Goal: Task Accomplishment & Management: Complete application form

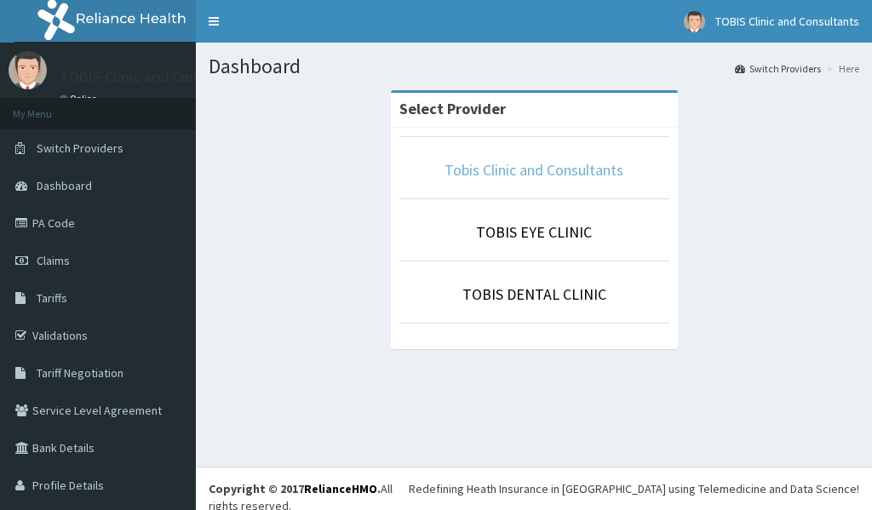
click at [462, 174] on link "Tobis Clinic and Consultants" at bounding box center [533, 170] width 179 height 20
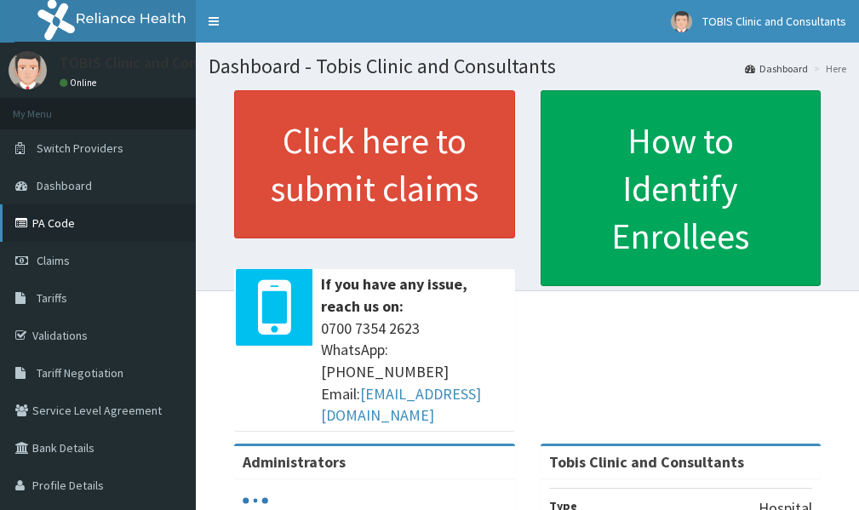
click at [52, 223] on link "PA Code" at bounding box center [98, 222] width 196 height 37
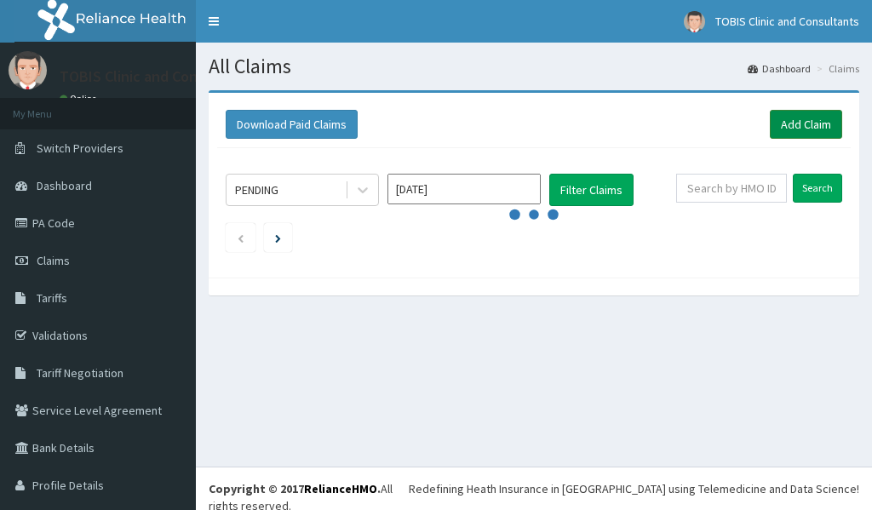
click at [782, 129] on link "Add Claim" at bounding box center [806, 124] width 72 height 29
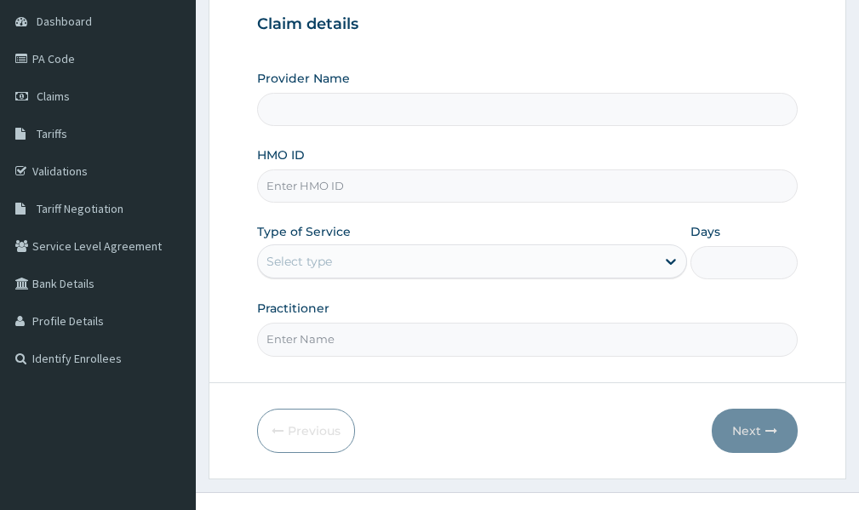
scroll to position [170, 0]
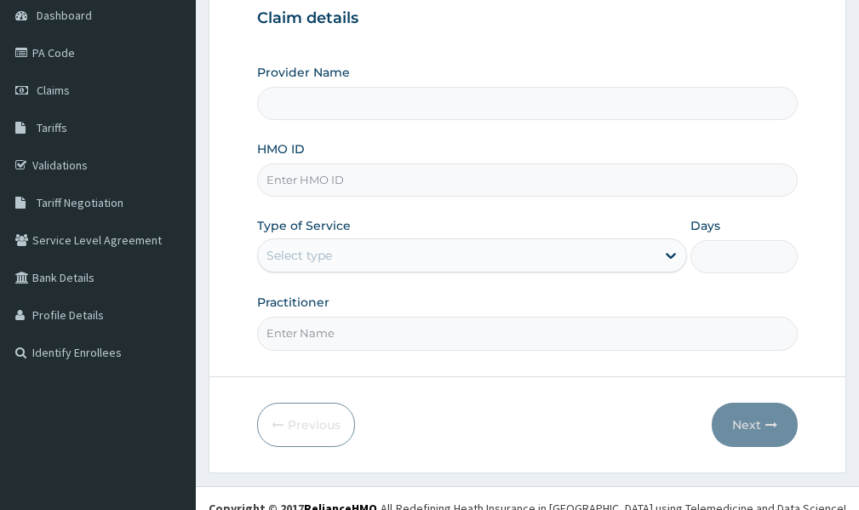
click at [319, 185] on input "HMO ID" at bounding box center [527, 179] width 541 height 33
type input "Tobis Clinic and Consultants"
paste input "WTS/10039/C"
type input "WTS/10039/C"
click at [339, 255] on div "Select type" at bounding box center [457, 255] width 398 height 27
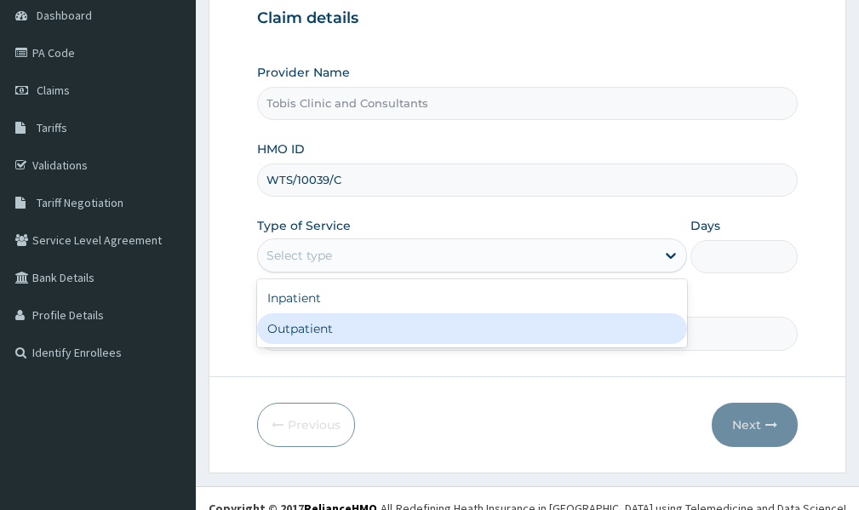
click at [306, 329] on div "Outpatient" at bounding box center [472, 328] width 430 height 31
type input "1"
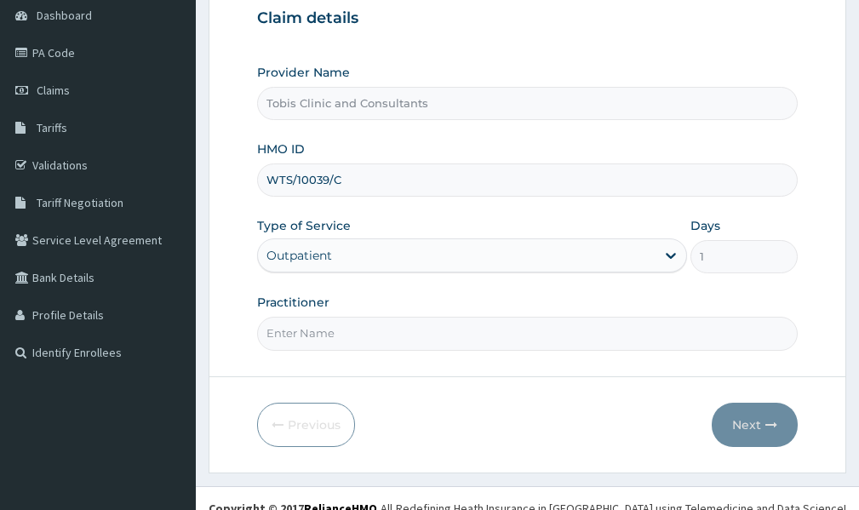
click at [324, 329] on input "Practitioner" at bounding box center [527, 333] width 541 height 33
type input "d"
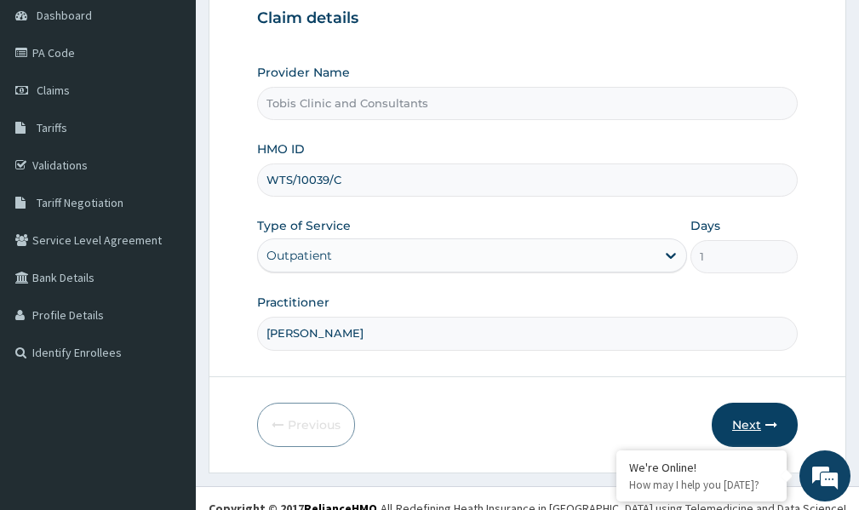
type input "DR NISSI"
click at [743, 422] on button "Next" at bounding box center [755, 425] width 86 height 44
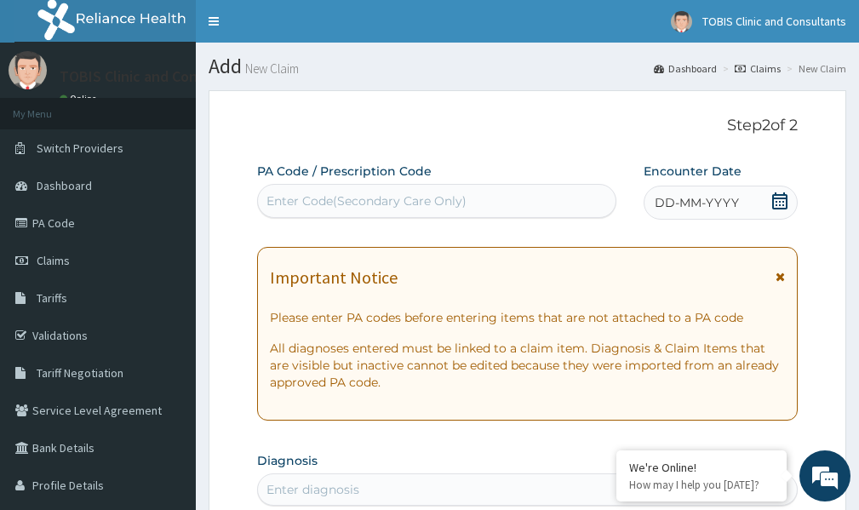
scroll to position [0, 0]
click at [404, 193] on div "Enter Code(Secondary Care Only)" at bounding box center [366, 200] width 200 height 17
paste input "PA/AD14A5"
type input "PA/AD14A5"
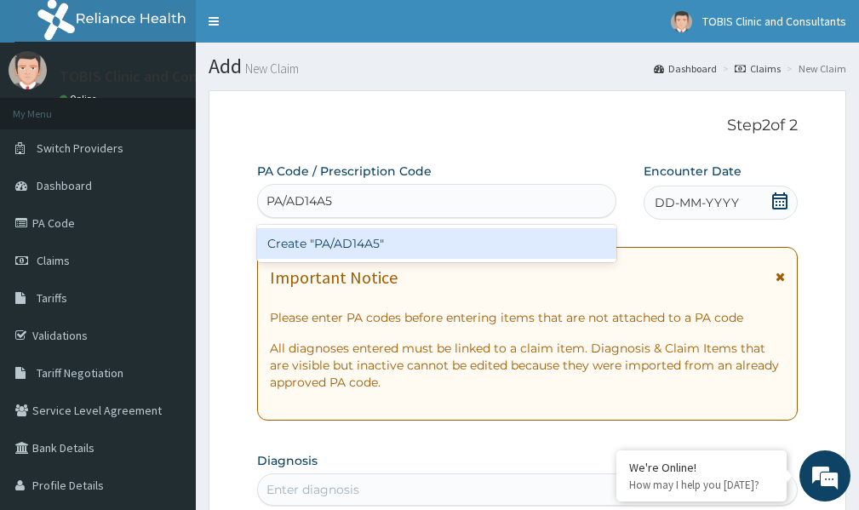
click at [543, 244] on div "Create "PA/AD14A5"" at bounding box center [436, 243] width 359 height 31
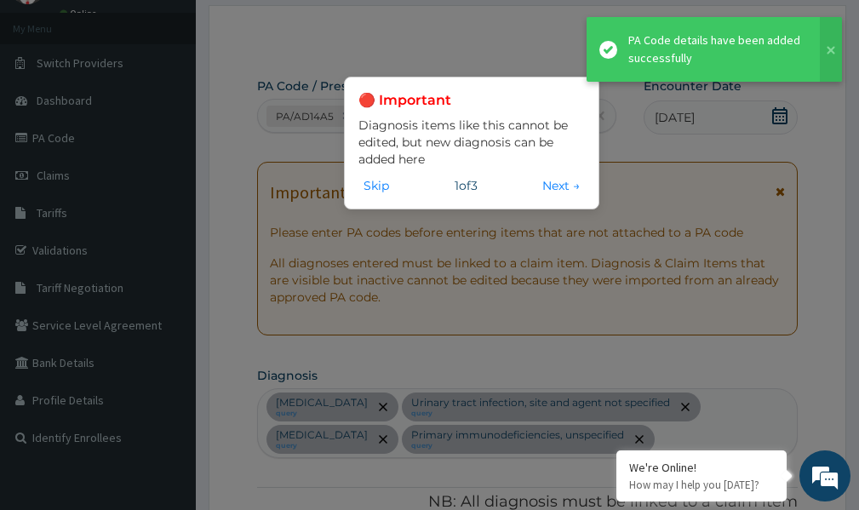
scroll to position [688, 0]
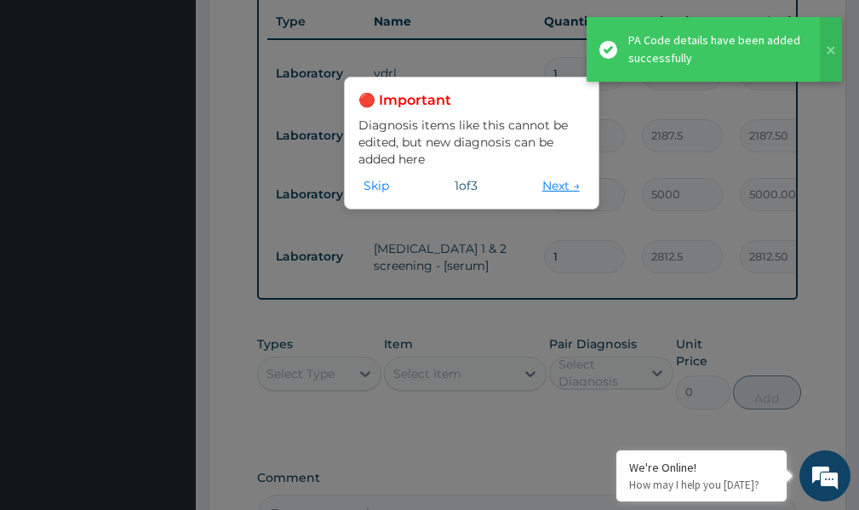
click at [548, 191] on button "Next →" at bounding box center [561, 185] width 48 height 19
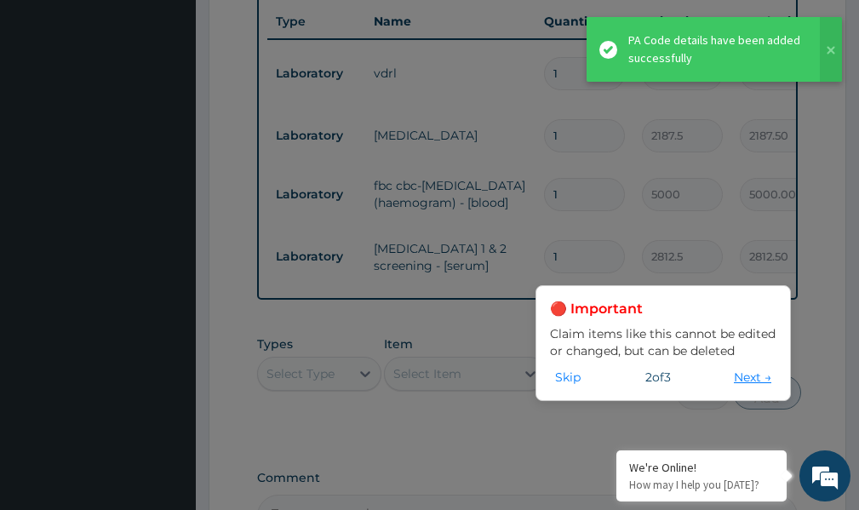
click at [736, 379] on button "Next →" at bounding box center [753, 377] width 48 height 19
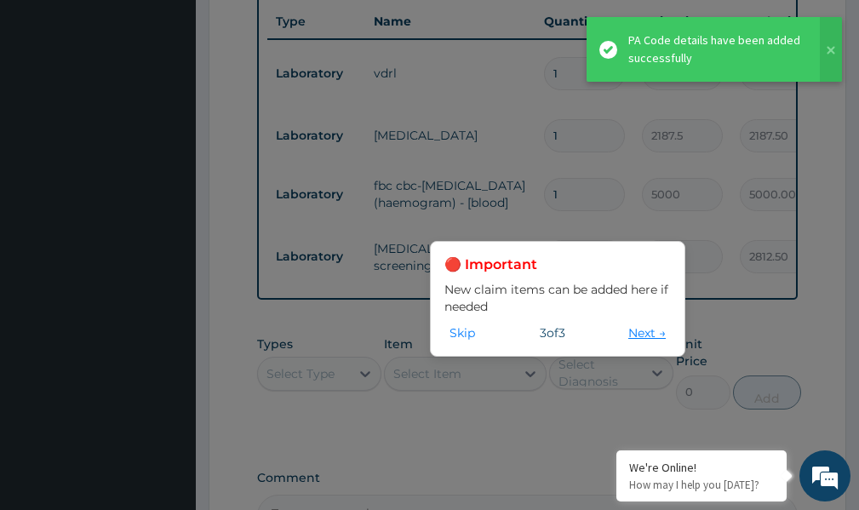
click at [634, 331] on button "Next →" at bounding box center [647, 332] width 48 height 19
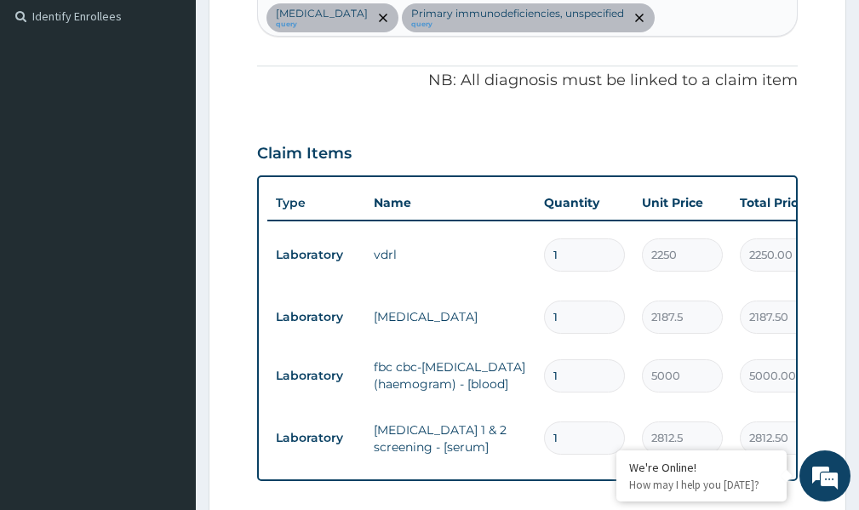
scroll to position [766, 0]
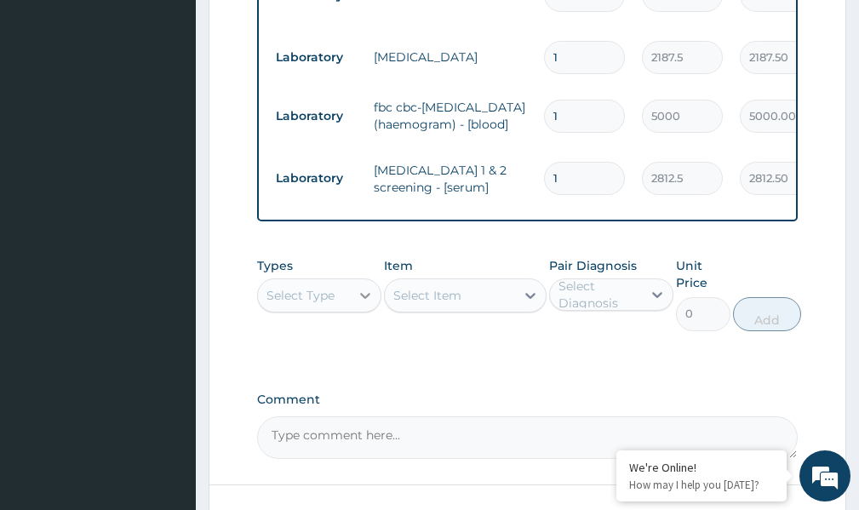
click at [362, 299] on icon at bounding box center [365, 296] width 10 height 6
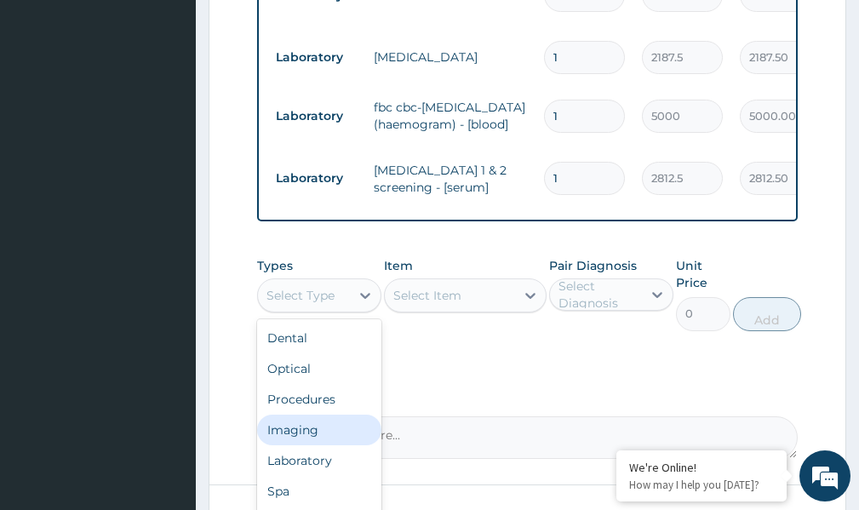
scroll to position [58, 0]
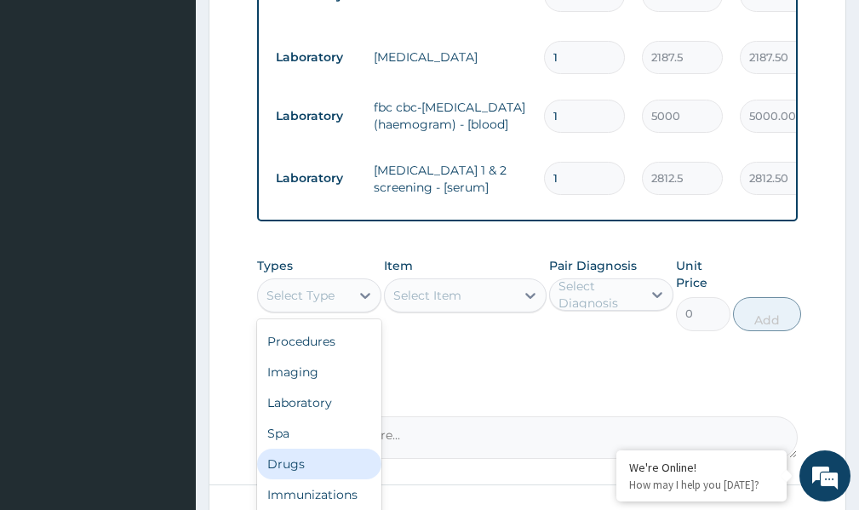
click at [300, 472] on div "Drugs" at bounding box center [319, 464] width 124 height 31
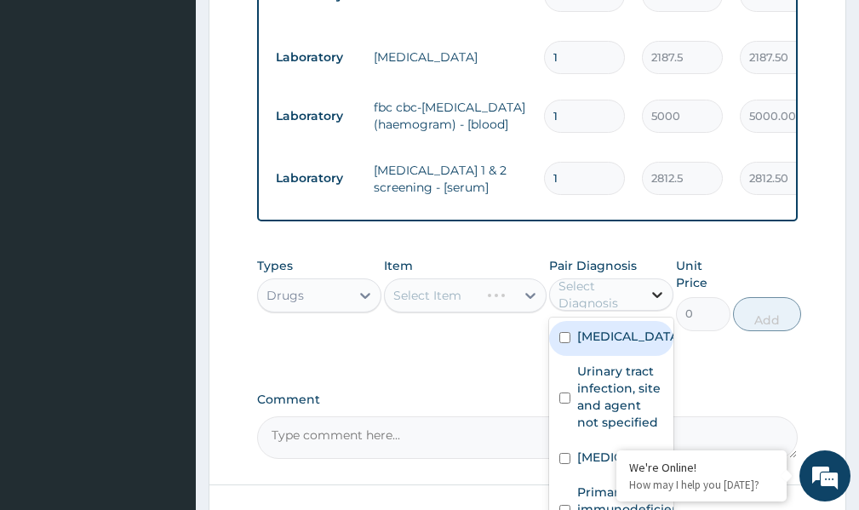
click at [661, 299] on icon at bounding box center [657, 296] width 10 height 6
click at [564, 343] on input "checkbox" at bounding box center [564, 337] width 11 height 11
checkbox input "true"
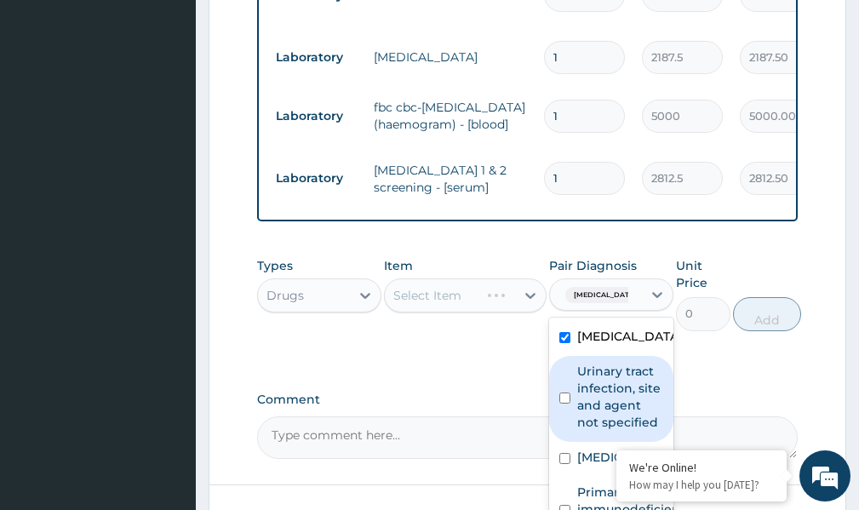
click at [564, 404] on input "checkbox" at bounding box center [564, 397] width 11 height 11
checkbox input "true"
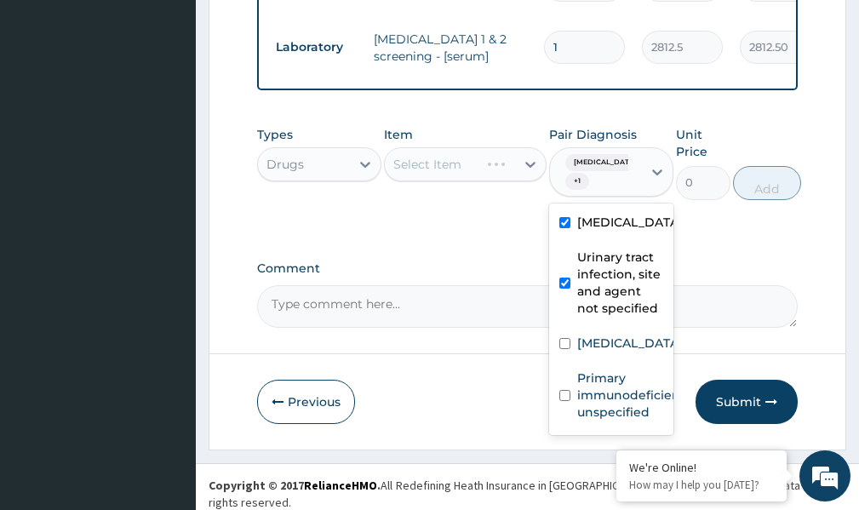
scroll to position [902, 0]
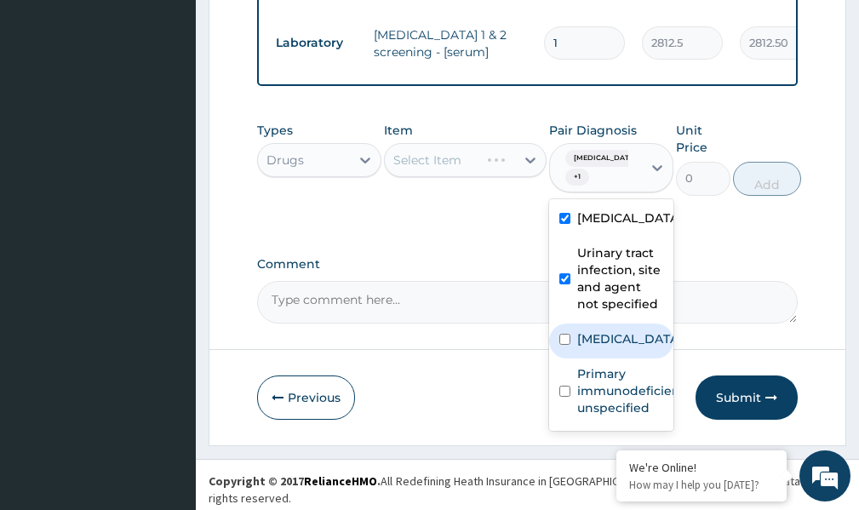
click at [562, 345] on input "checkbox" at bounding box center [564, 339] width 11 height 11
checkbox input "true"
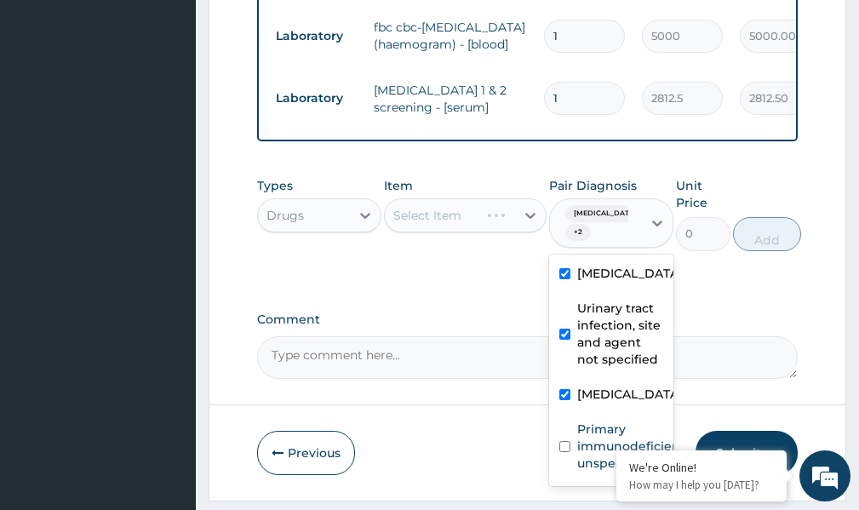
scroll to position [816, 0]
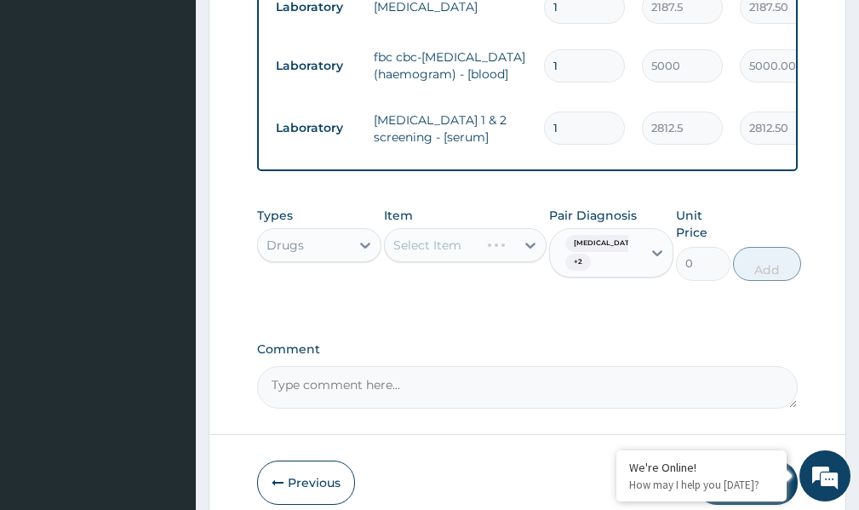
click at [525, 249] on div "Select Item" at bounding box center [465, 245] width 162 height 34
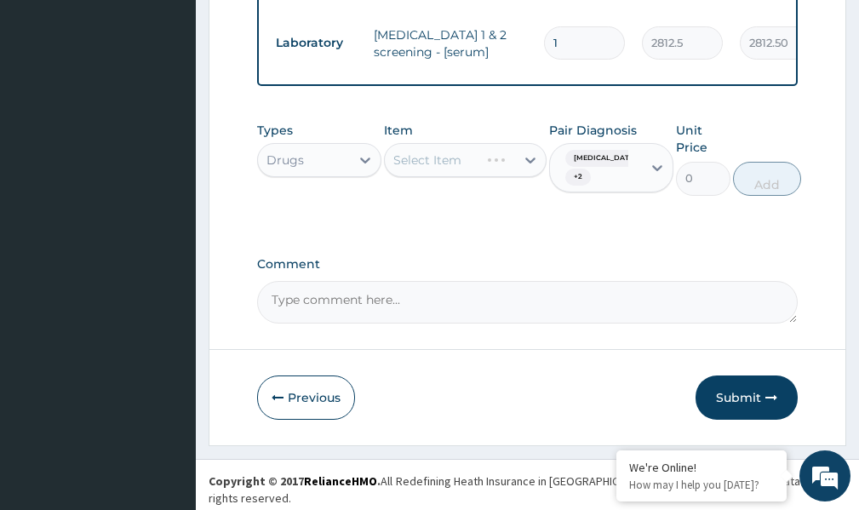
click at [529, 167] on div "Select Item" at bounding box center [465, 160] width 162 height 34
click at [495, 168] on div "Select Item" at bounding box center [449, 159] width 129 height 27
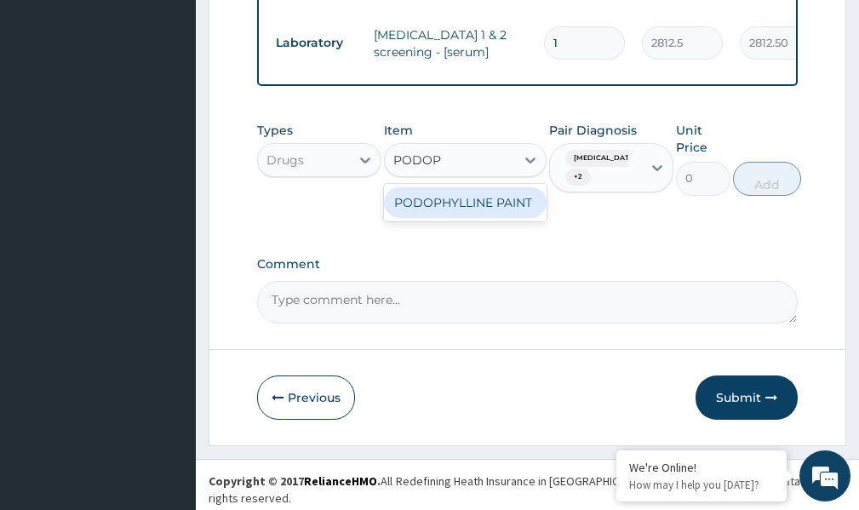
type input "PODOPH"
click at [454, 213] on div "PODOPHYLLINE PAINT" at bounding box center [465, 202] width 162 height 31
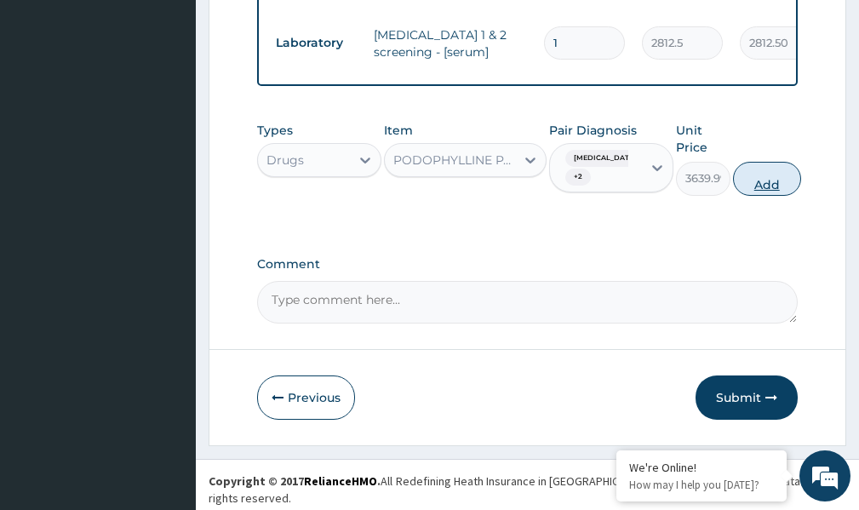
click at [776, 186] on button "Add" at bounding box center [767, 179] width 68 height 34
type input "0"
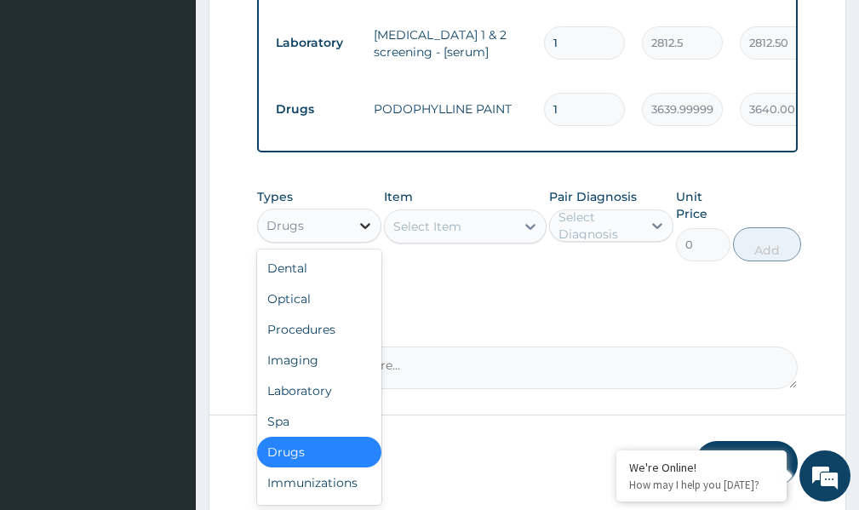
click at [369, 228] on icon at bounding box center [365, 225] width 17 height 17
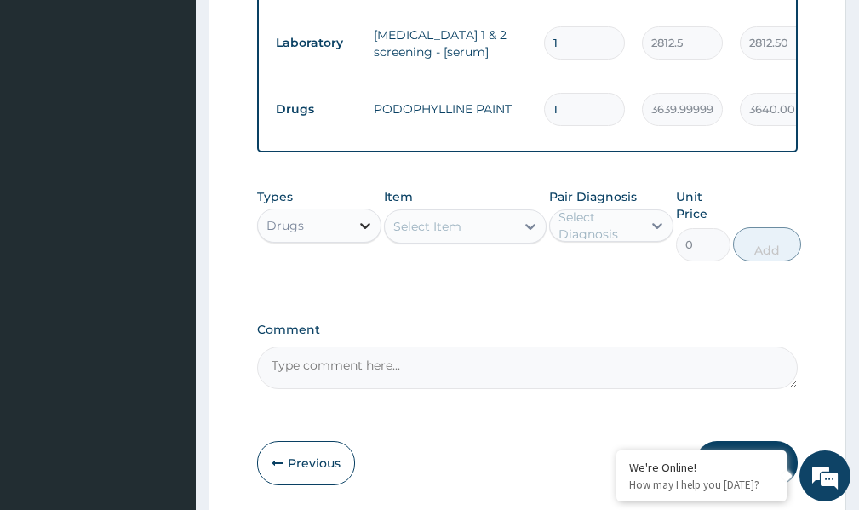
click at [363, 223] on icon at bounding box center [365, 225] width 17 height 17
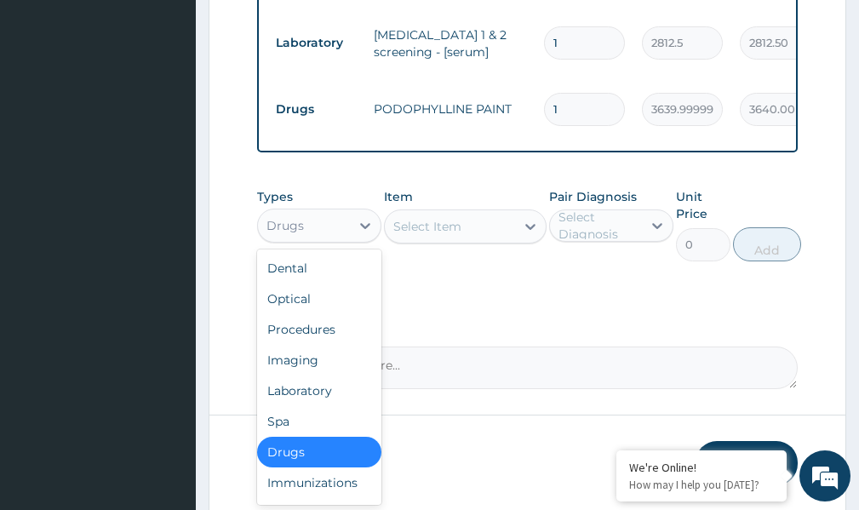
click at [476, 235] on div "Select Item" at bounding box center [449, 226] width 129 height 27
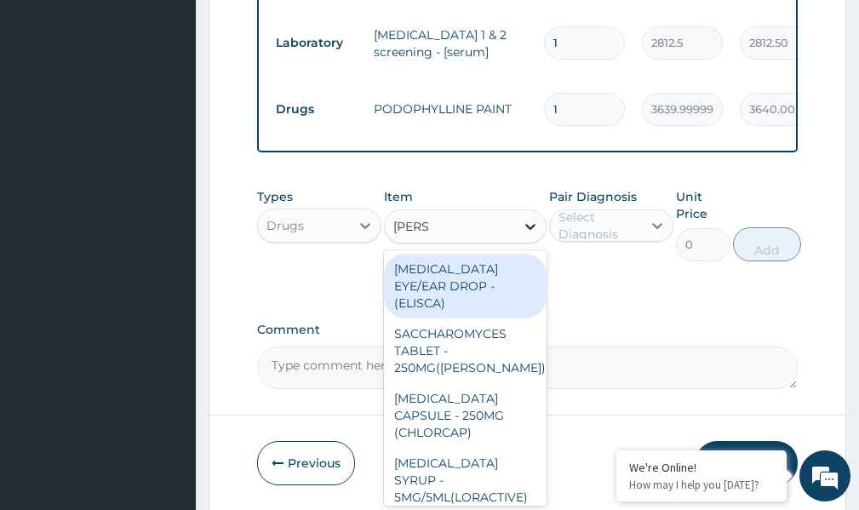
type input "LORAT"
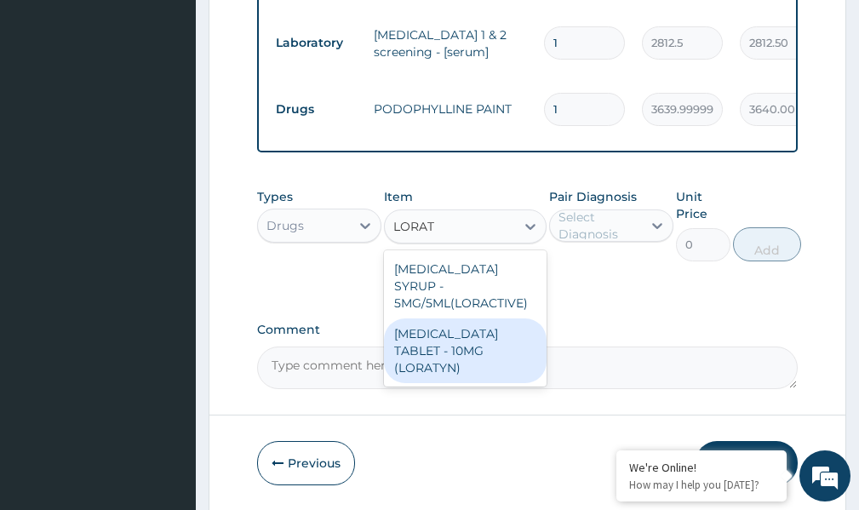
click at [453, 318] on div "LORATADINE TABLET - 10MG (LORATYN)" at bounding box center [465, 350] width 162 height 65
type input "98"
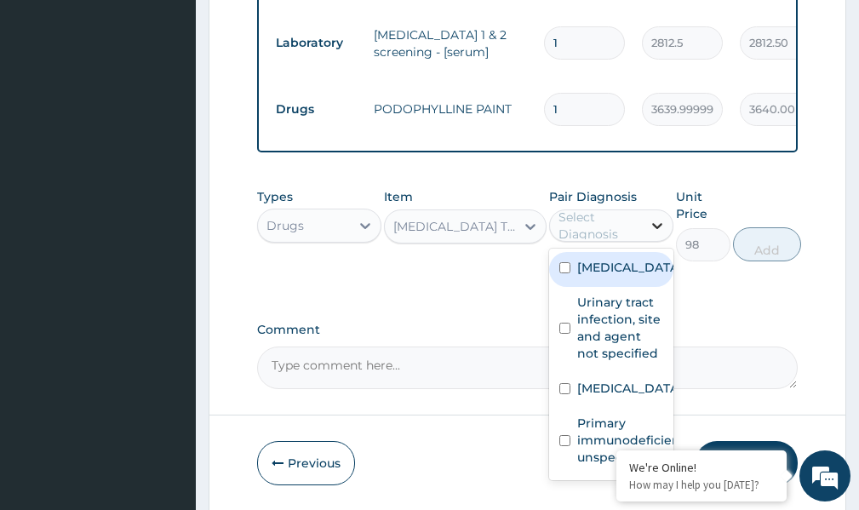
click at [654, 221] on icon at bounding box center [657, 225] width 17 height 17
click at [565, 273] on input "checkbox" at bounding box center [564, 267] width 11 height 11
checkbox input "true"
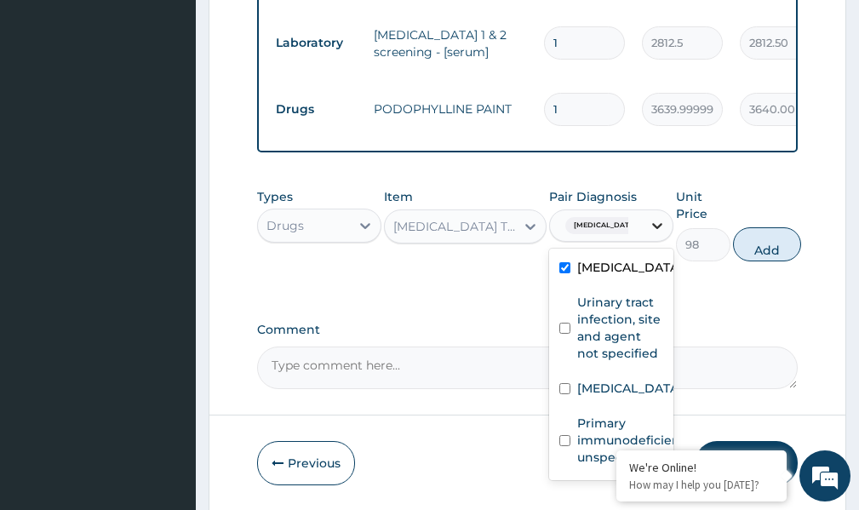
click at [655, 226] on icon at bounding box center [657, 226] width 10 height 6
click at [653, 220] on icon at bounding box center [657, 225] width 17 height 17
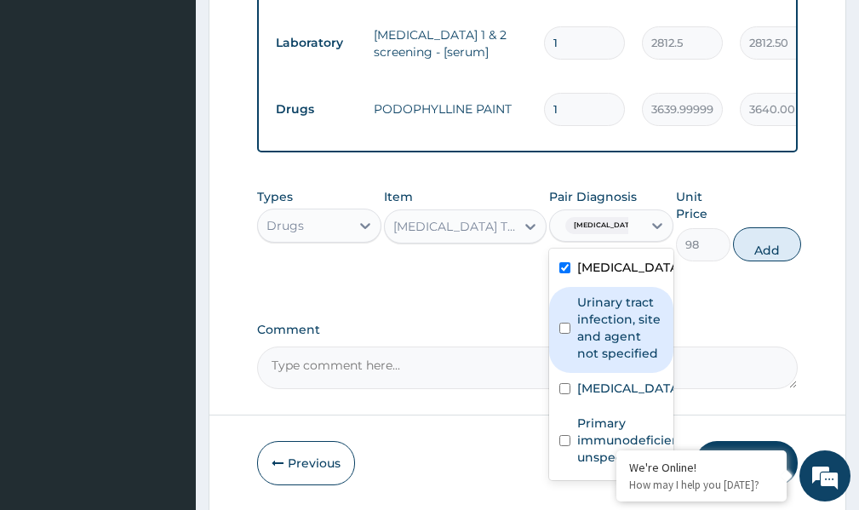
click at [564, 334] on input "checkbox" at bounding box center [564, 328] width 11 height 11
checkbox input "true"
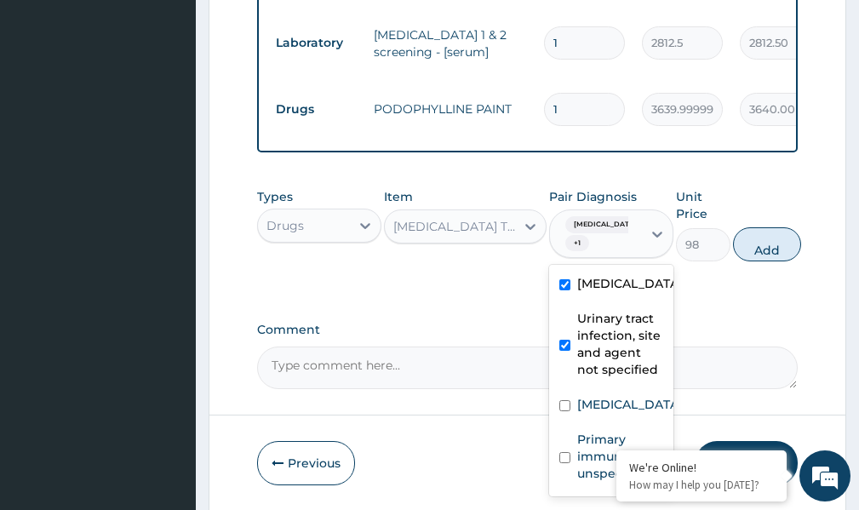
click at [640, 232] on div "Genital warts + 1" at bounding box center [596, 234] width 92 height 48
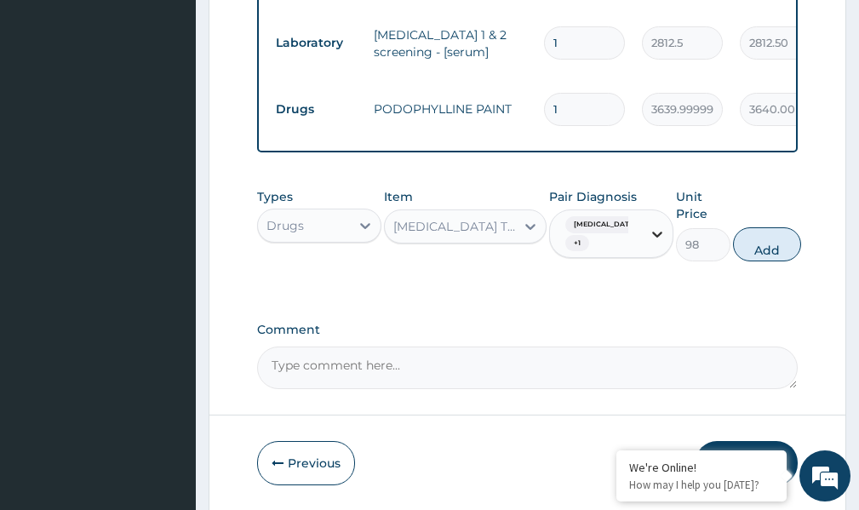
click at [654, 243] on div at bounding box center [657, 234] width 31 height 31
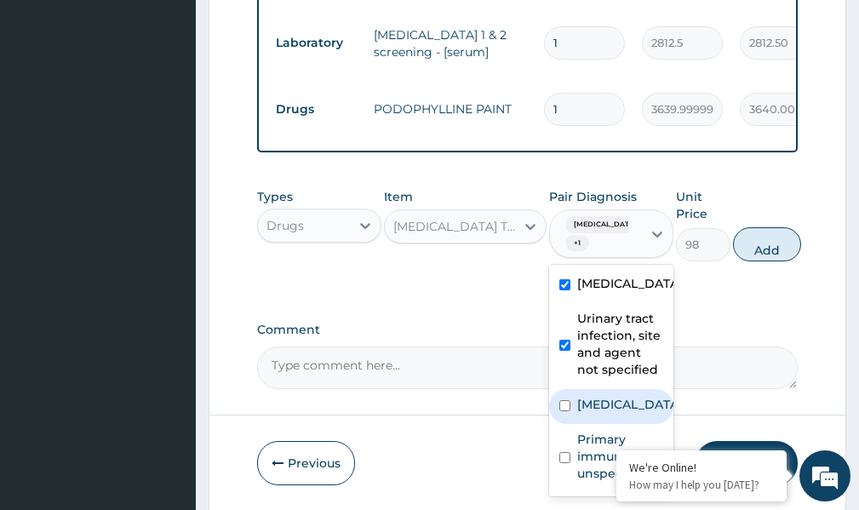
click at [564, 411] on input "checkbox" at bounding box center [564, 405] width 11 height 11
checkbox input "true"
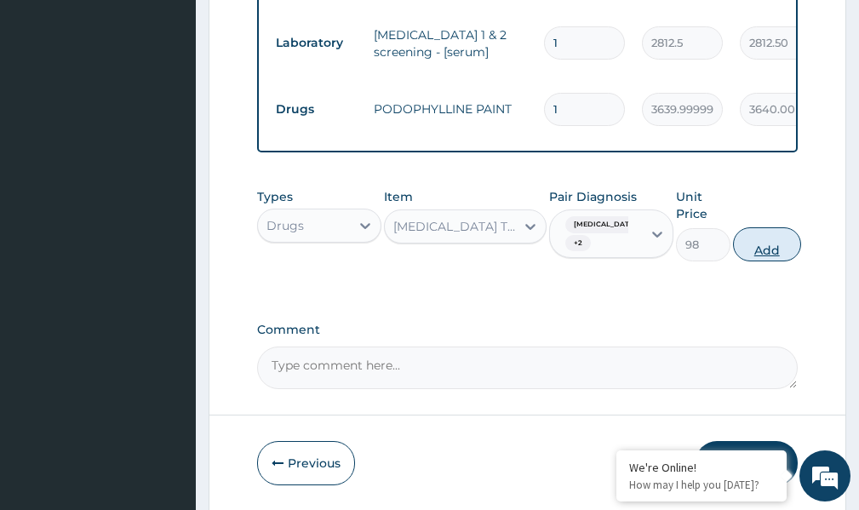
click at [754, 242] on button "Add" at bounding box center [767, 244] width 68 height 34
type input "0"
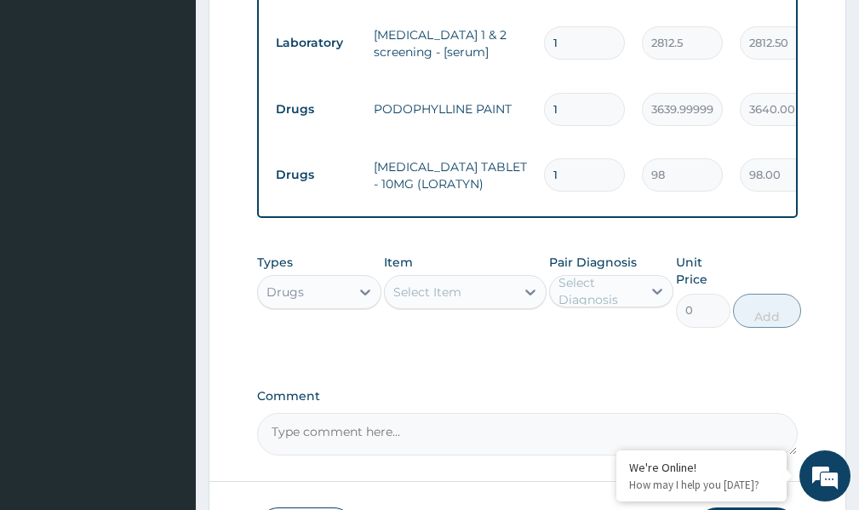
type input "10"
type input "980.00"
type input "10"
click at [531, 283] on icon at bounding box center [530, 291] width 17 height 17
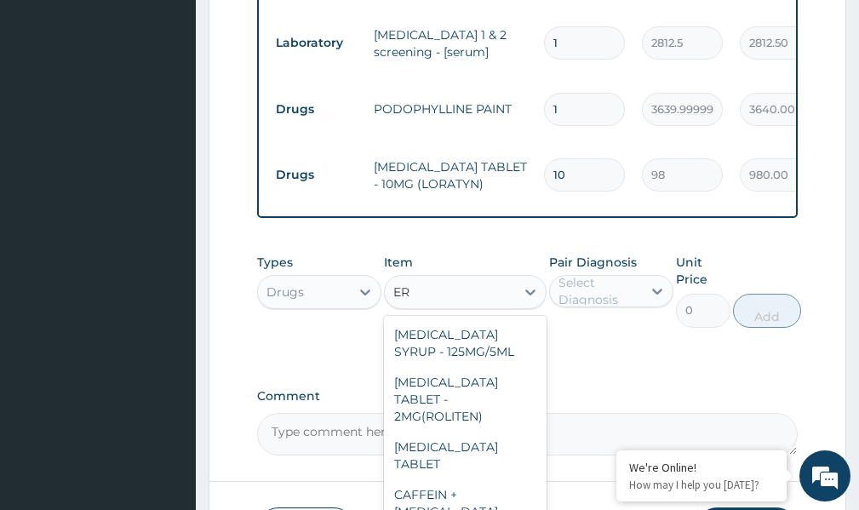
type input "ERY"
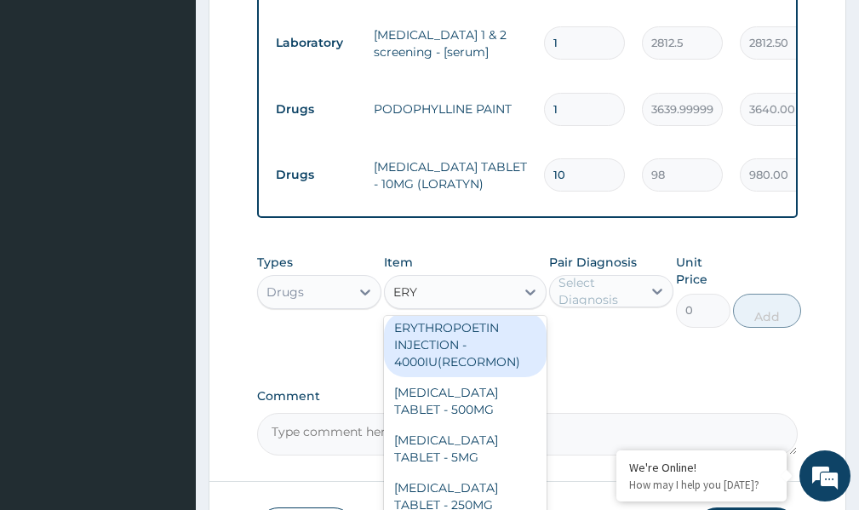
scroll to position [85, 0]
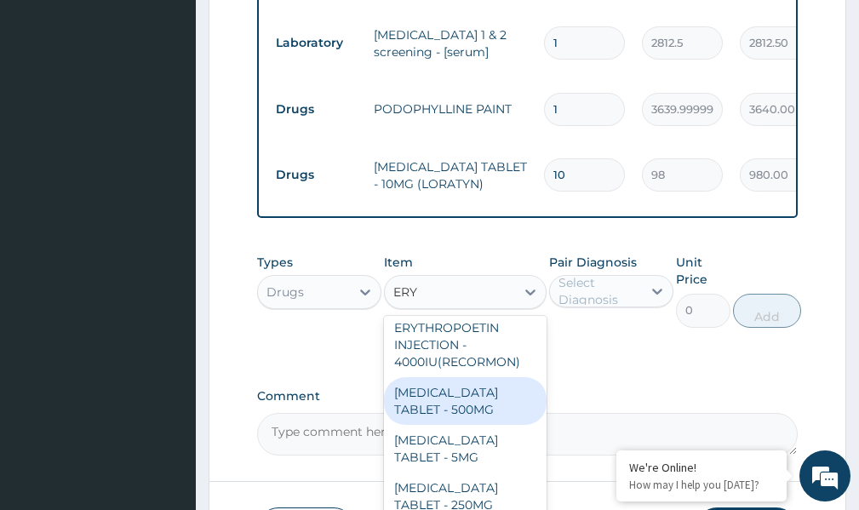
click at [491, 377] on div "ERYTHROMYCIN TABLET - 500MG" at bounding box center [465, 401] width 162 height 48
type input "140"
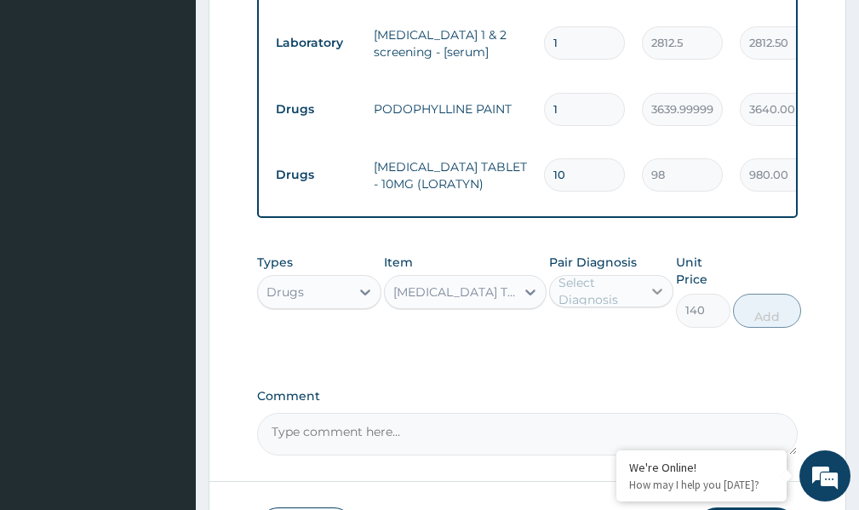
click at [652, 283] on icon at bounding box center [657, 291] width 17 height 17
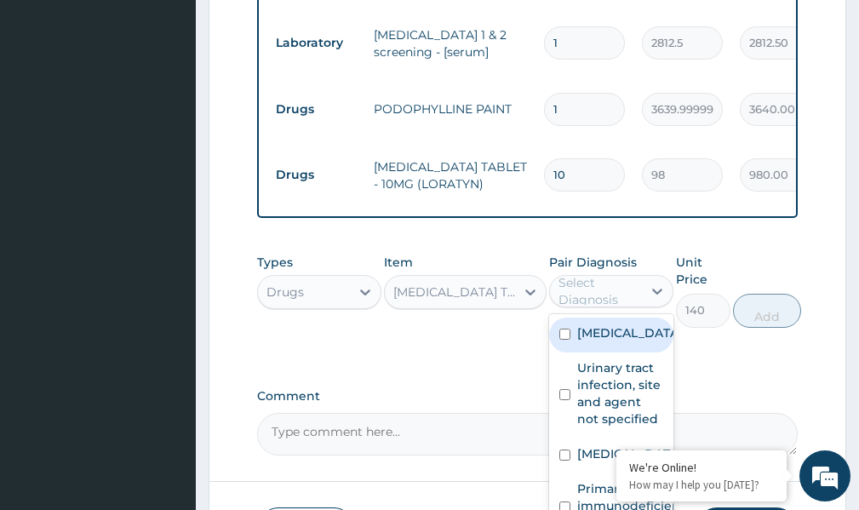
click at [564, 335] on input "checkbox" at bounding box center [564, 334] width 11 height 11
checkbox input "true"
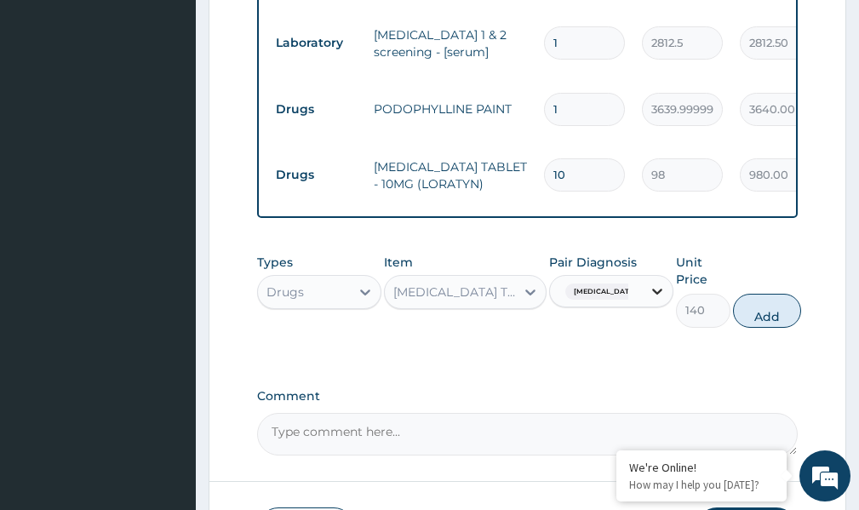
click at [655, 289] on icon at bounding box center [657, 292] width 10 height 6
click at [652, 286] on icon at bounding box center [657, 291] width 17 height 17
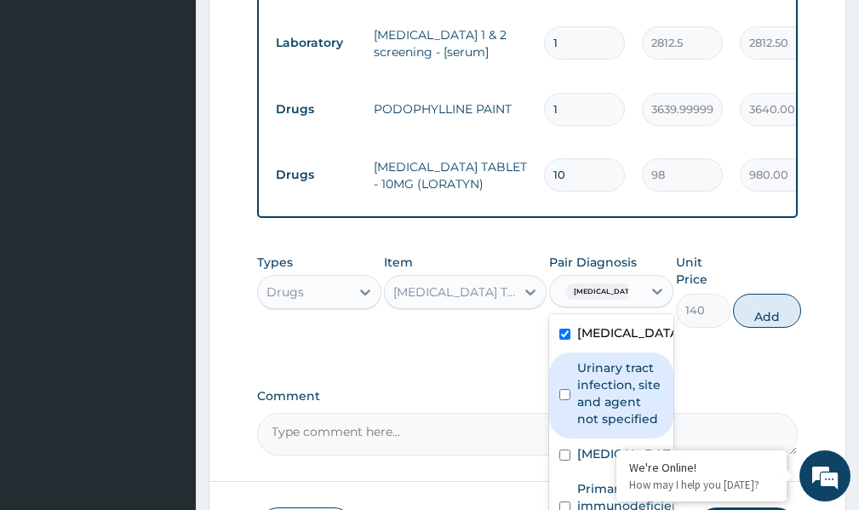
click at [566, 400] on input "checkbox" at bounding box center [564, 394] width 11 height 11
checkbox input "true"
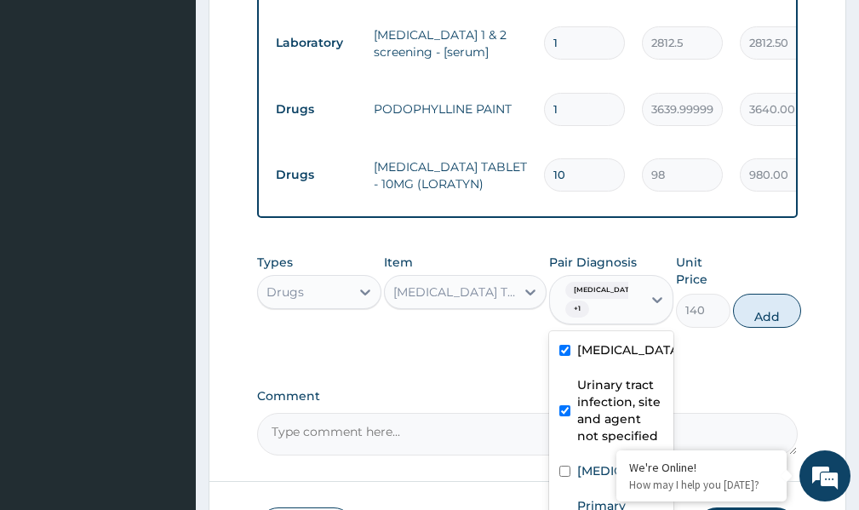
scroll to position [74, 0]
click at [562, 466] on input "checkbox" at bounding box center [564, 471] width 11 height 11
checkbox input "true"
click at [759, 301] on button "Add" at bounding box center [767, 311] width 68 height 34
type input "0"
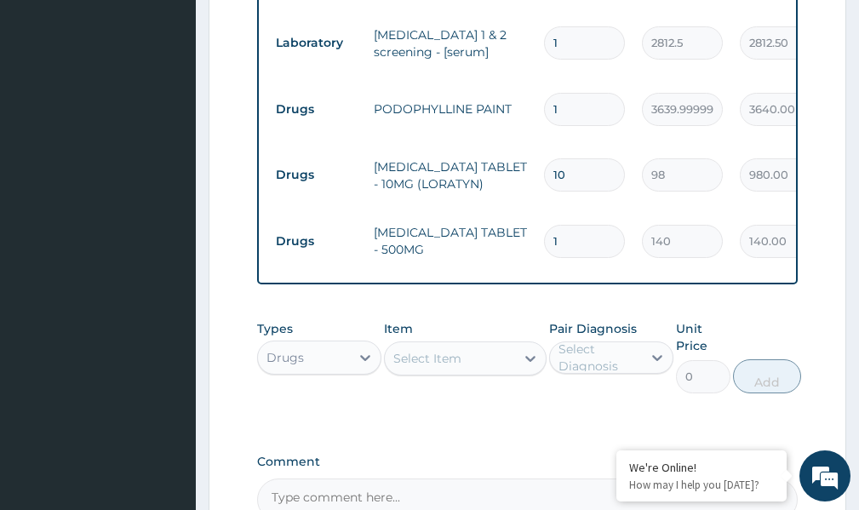
type input "0.00"
type input "2"
type input "280.00"
type input "20"
type input "2800.00"
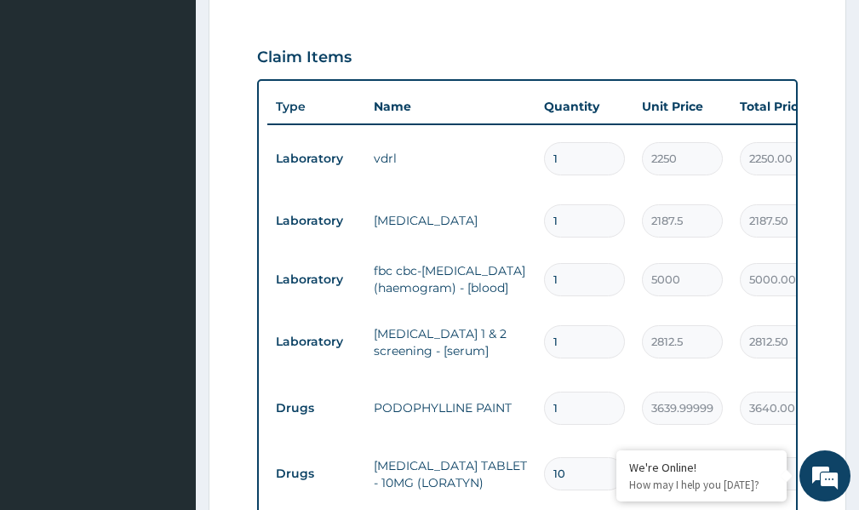
scroll to position [561, 0]
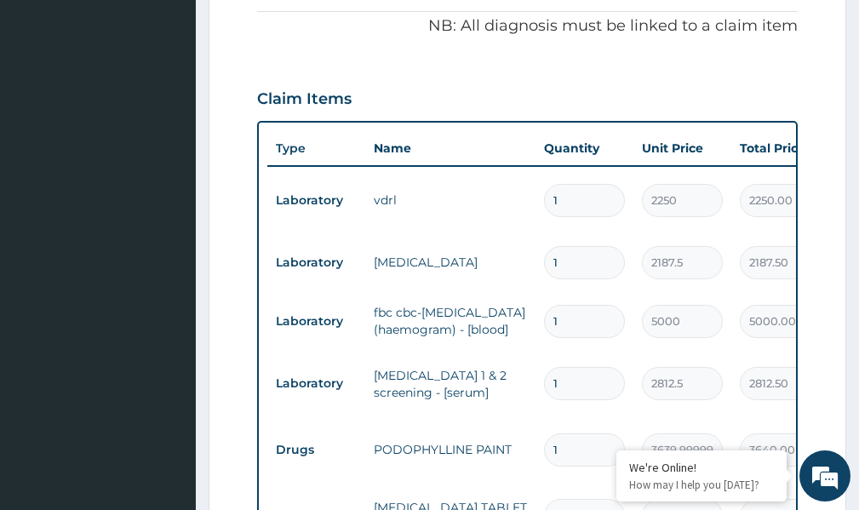
type input "20"
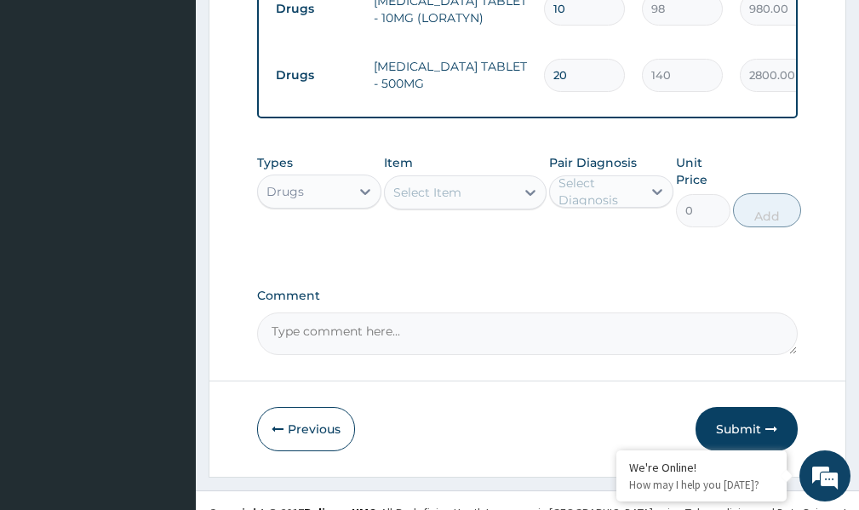
scroll to position [1078, 0]
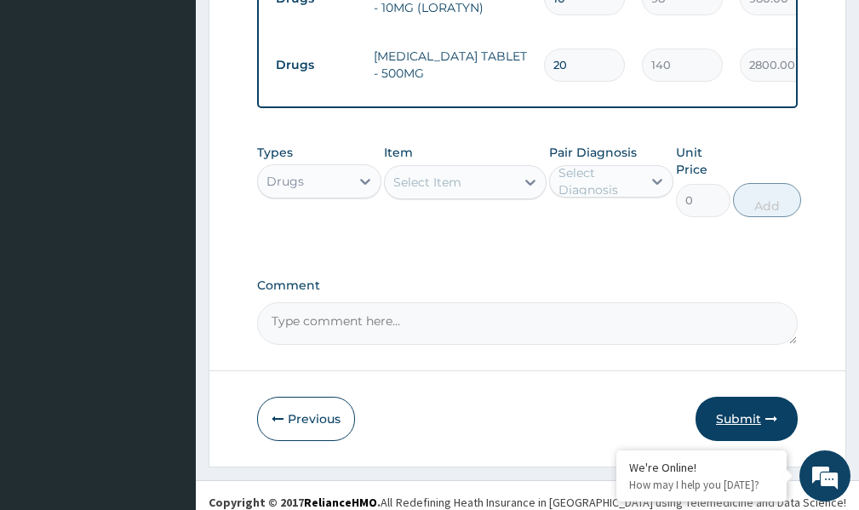
click at [721, 405] on button "Submit" at bounding box center [746, 419] width 102 height 44
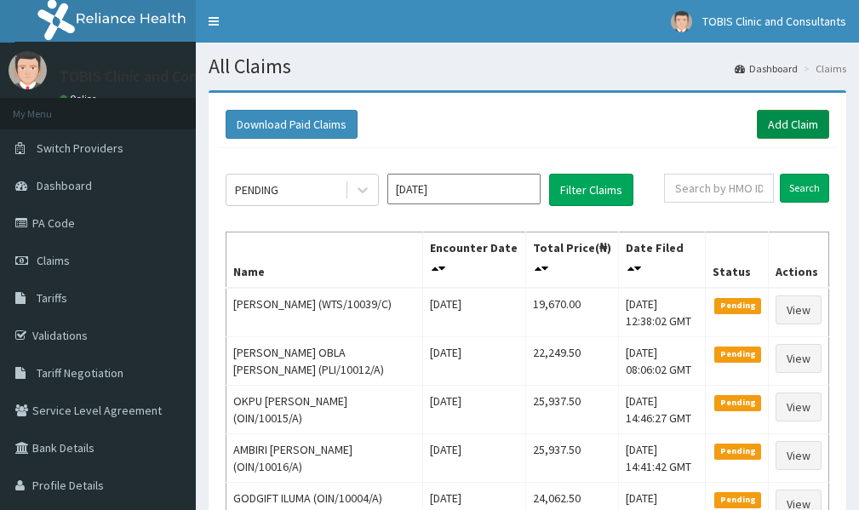
click at [782, 121] on link "Add Claim" at bounding box center [793, 124] width 72 height 29
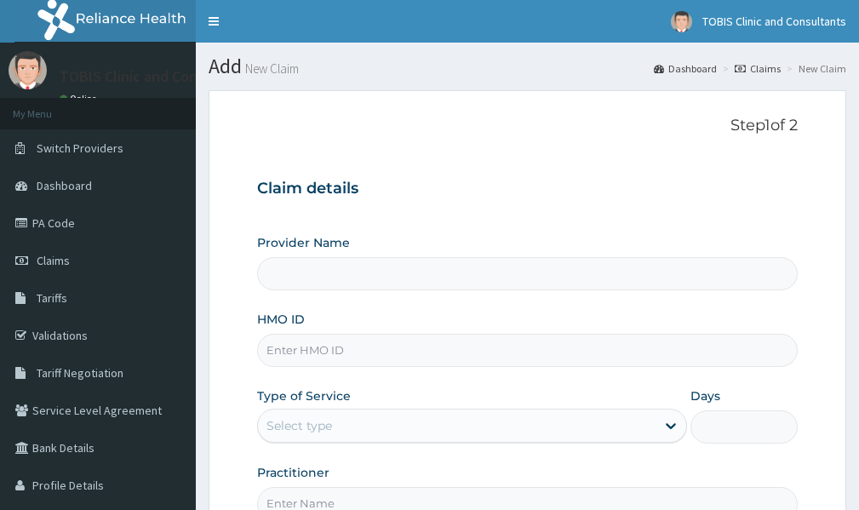
click at [319, 350] on input "HMO ID" at bounding box center [527, 350] width 541 height 33
type input "Tobis Clinic and Consultants"
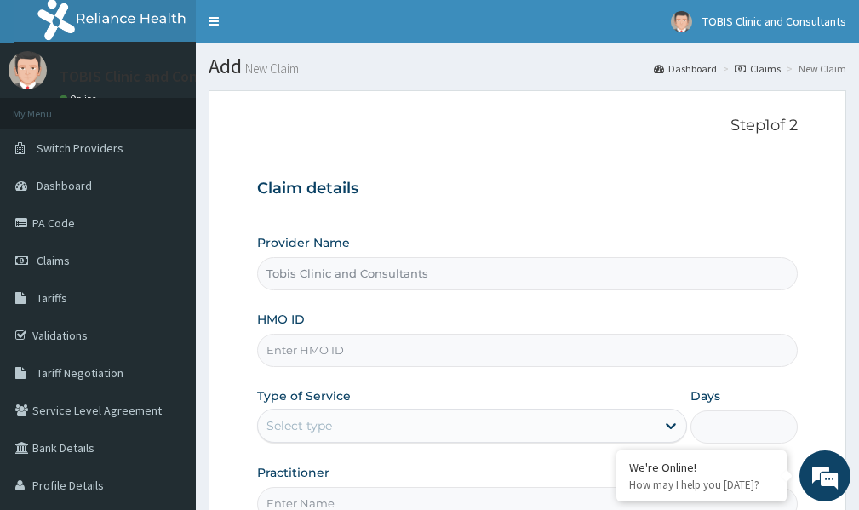
paste input "OIN/10032/A"
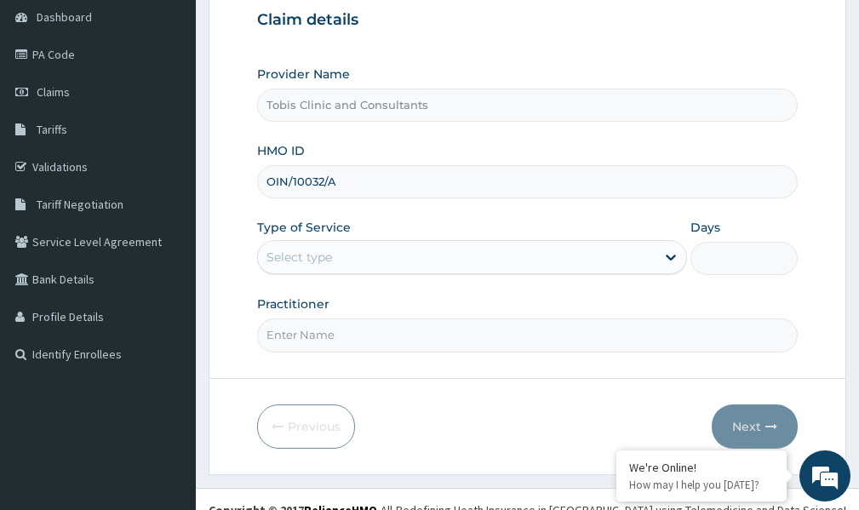
scroll to position [170, 0]
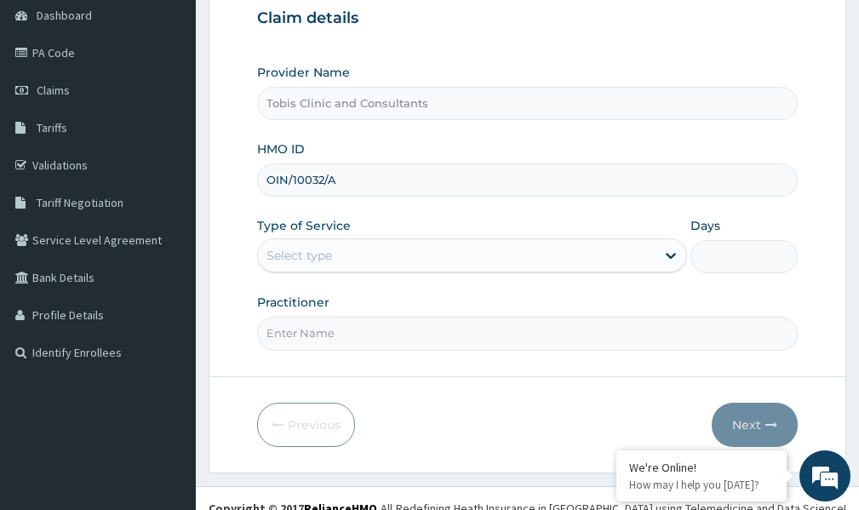
type input "OIN/10032/A"
click at [353, 251] on div "Select type" at bounding box center [457, 255] width 398 height 27
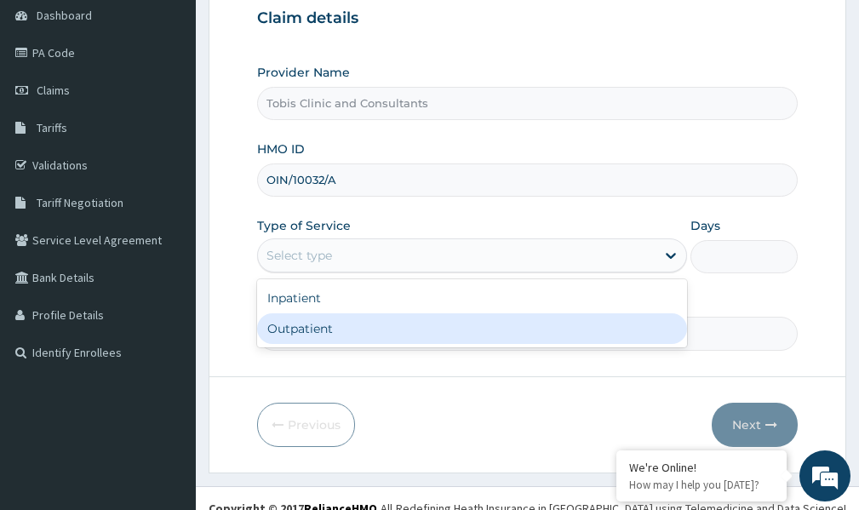
click at [329, 328] on div "Outpatient" at bounding box center [472, 328] width 430 height 31
type input "1"
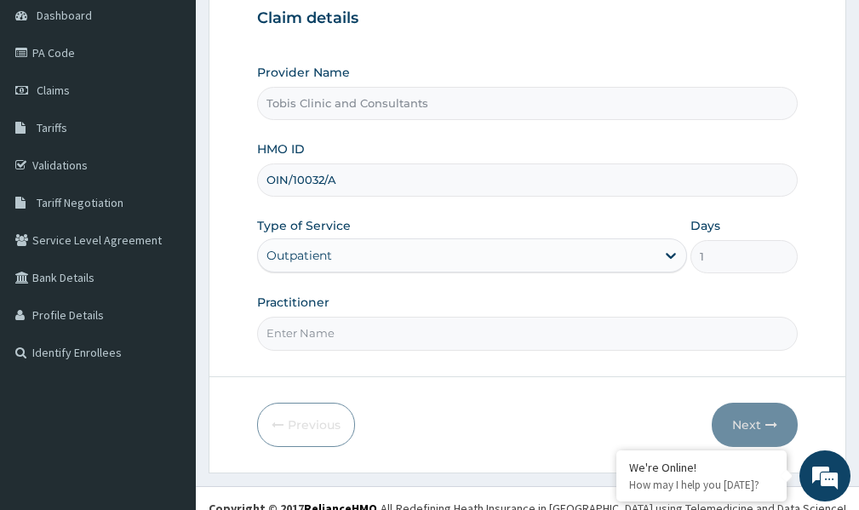
click at [350, 334] on input "Practitioner" at bounding box center [527, 333] width 541 height 33
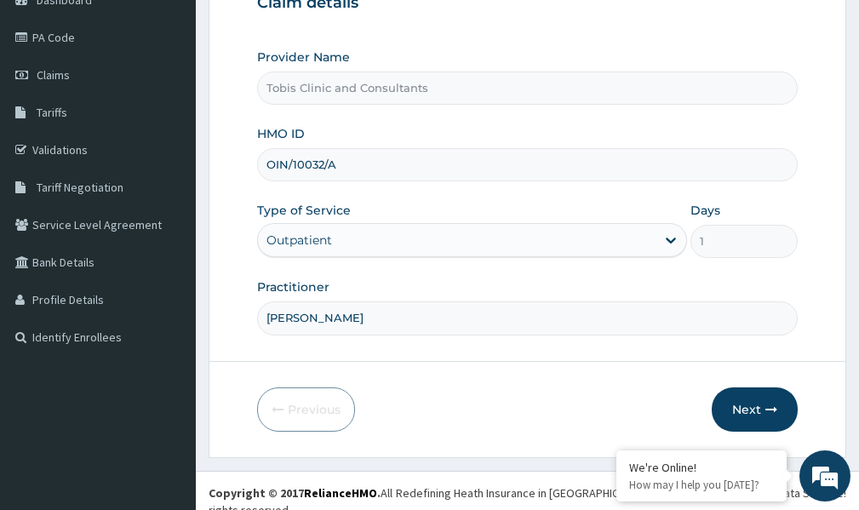
scroll to position [190, 0]
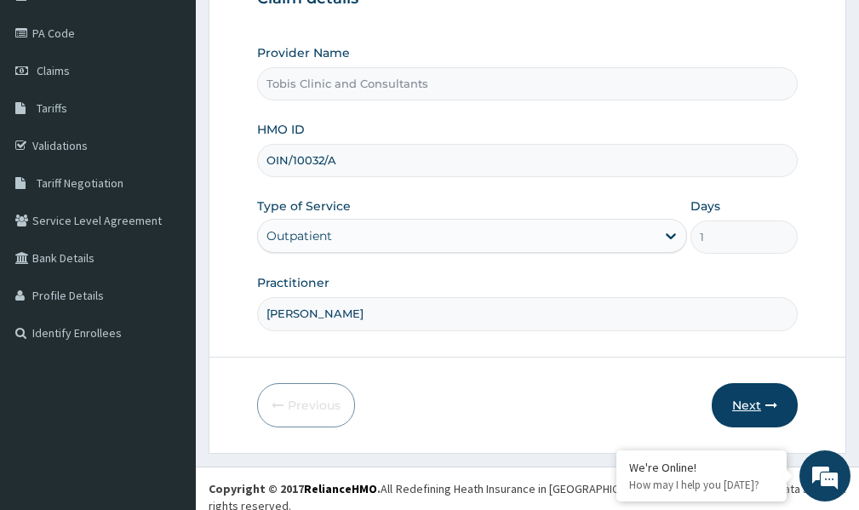
type input "DR NISSI"
click at [747, 409] on button "Next" at bounding box center [755, 405] width 86 height 44
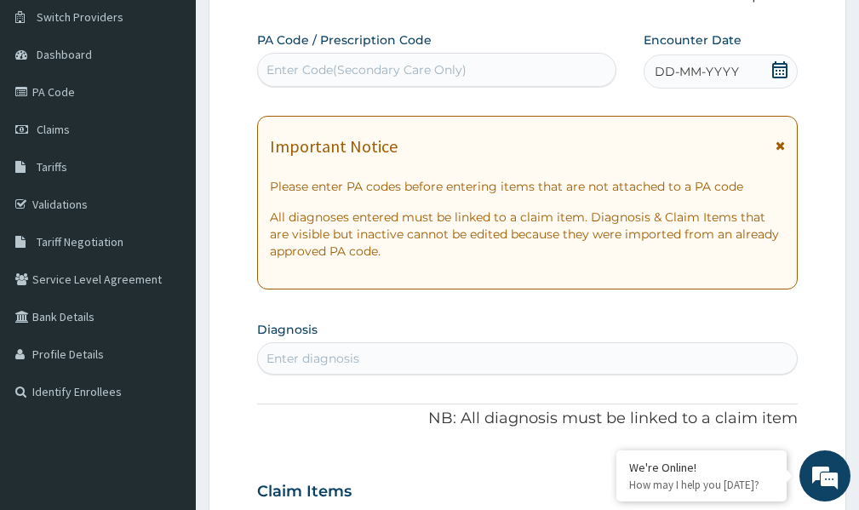
scroll to position [20, 0]
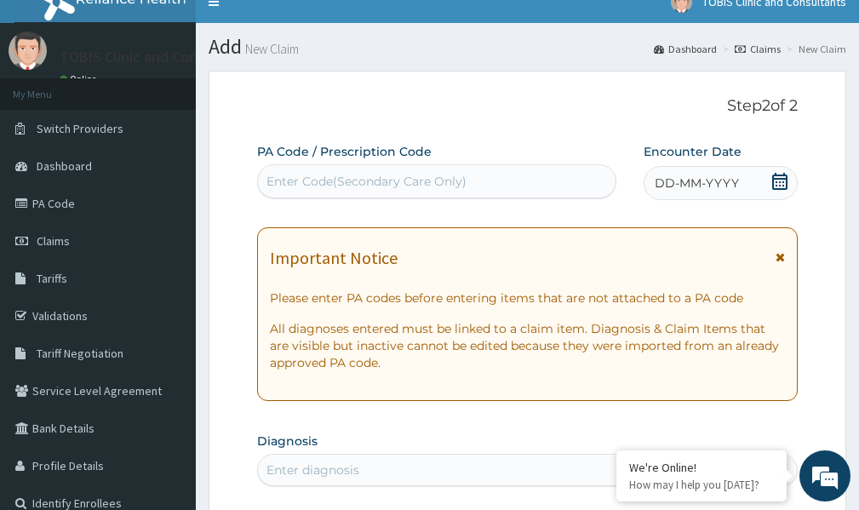
click at [353, 180] on div "Enter Code(Secondary Care Only)" at bounding box center [366, 181] width 200 height 17
paste input "PA/5022B9"
type input "PA/5022B9"
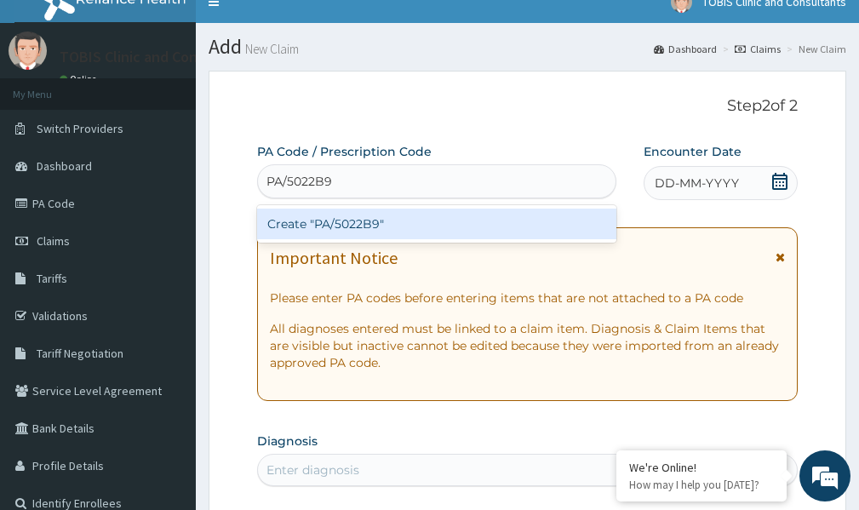
click at [421, 225] on div "Create "PA/5022B9"" at bounding box center [436, 224] width 359 height 31
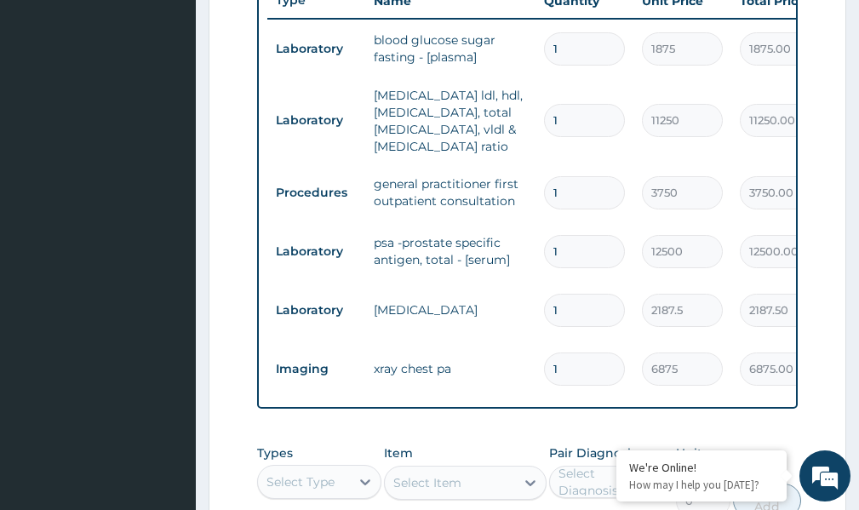
scroll to position [706, 0]
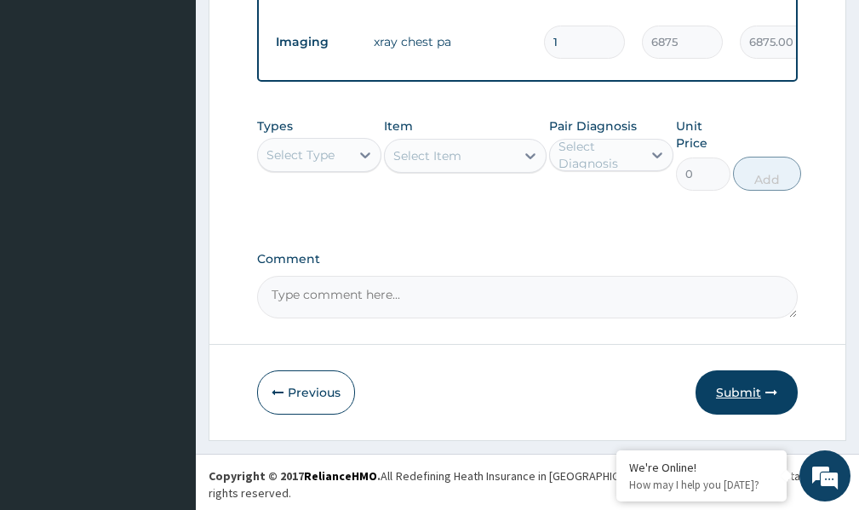
click at [747, 404] on button "Submit" at bounding box center [746, 392] width 102 height 44
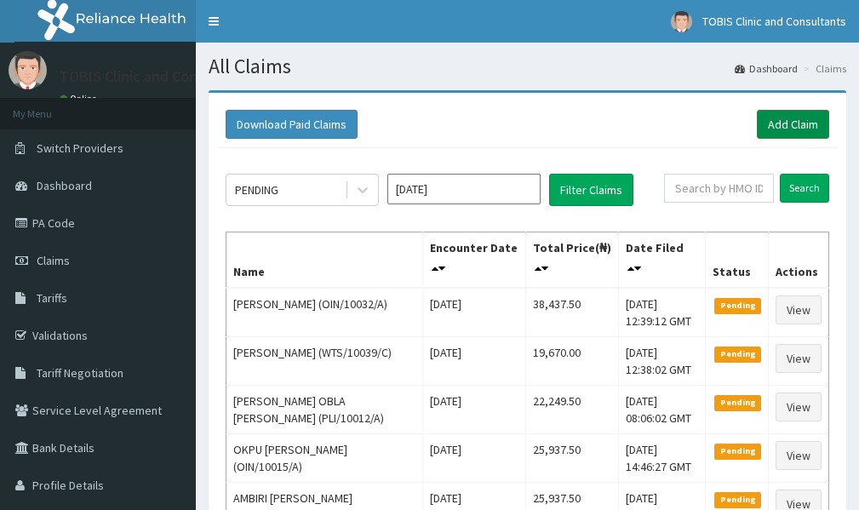
click at [778, 123] on link "Add Claim" at bounding box center [793, 124] width 72 height 29
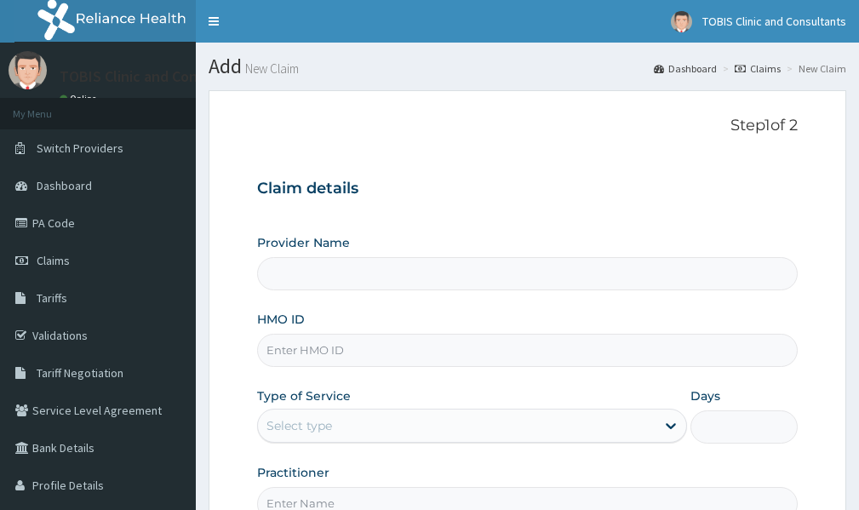
click at [312, 350] on input "HMO ID" at bounding box center [527, 350] width 541 height 33
type input "Tobis Clinic and Consultants"
paste input "OIN/10020/A"
type input "OIN/10020/A"
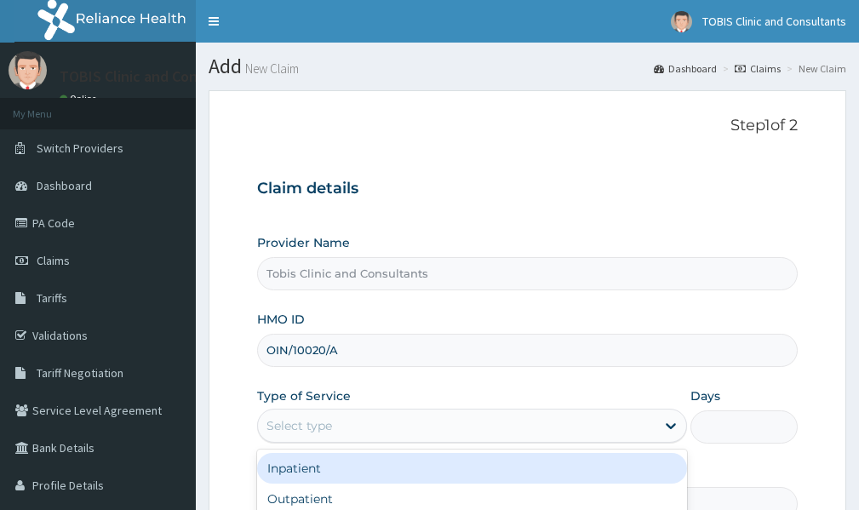
click at [340, 419] on div "Select type" at bounding box center [457, 425] width 398 height 27
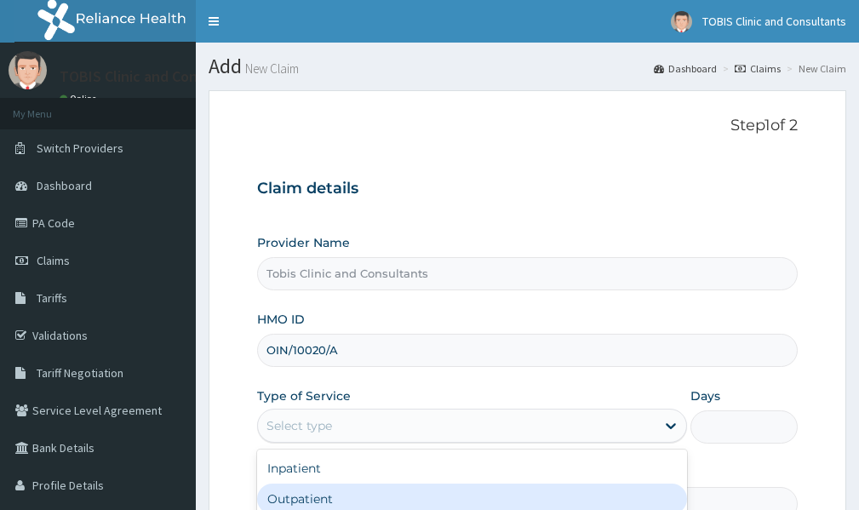
drag, startPoint x: 323, startPoint y: 496, endPoint x: 332, endPoint y: 487, distance: 12.7
click at [323, 495] on div "Outpatient" at bounding box center [472, 499] width 430 height 31
type input "1"
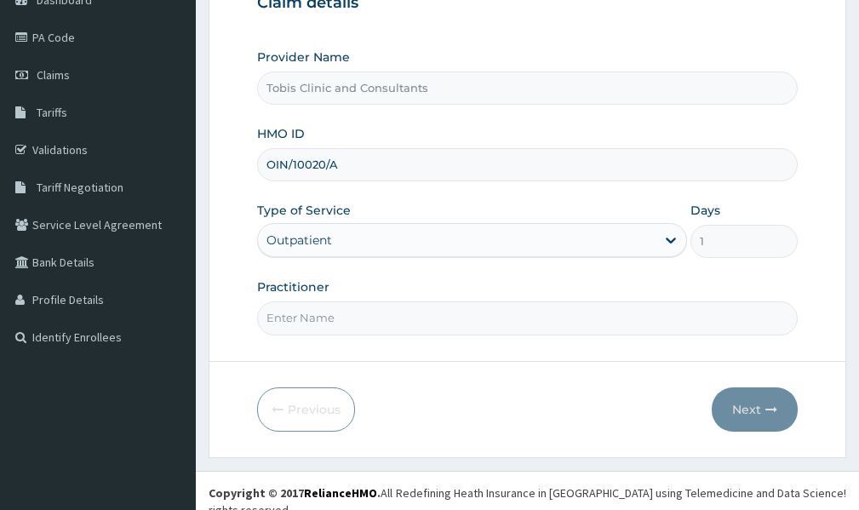
scroll to position [190, 0]
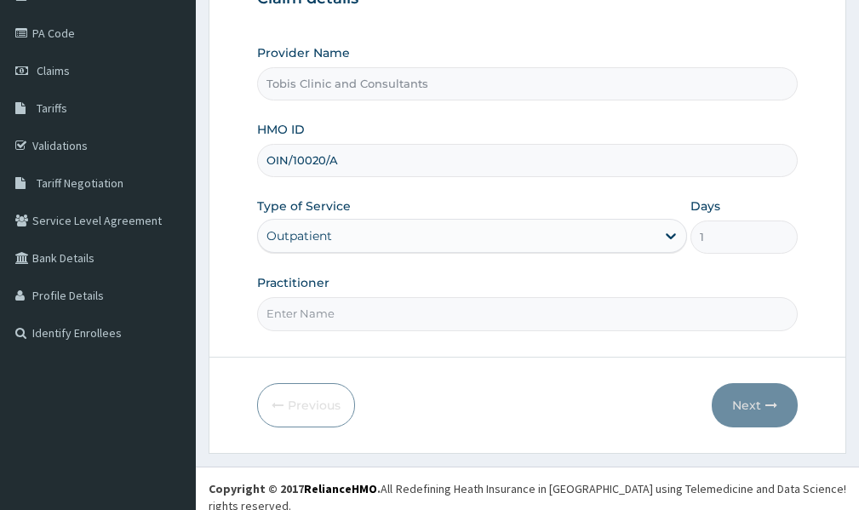
click at [341, 317] on input "Practitioner" at bounding box center [527, 313] width 541 height 33
type input "[PERSON_NAME]"
click at [732, 404] on button "Next" at bounding box center [755, 405] width 86 height 44
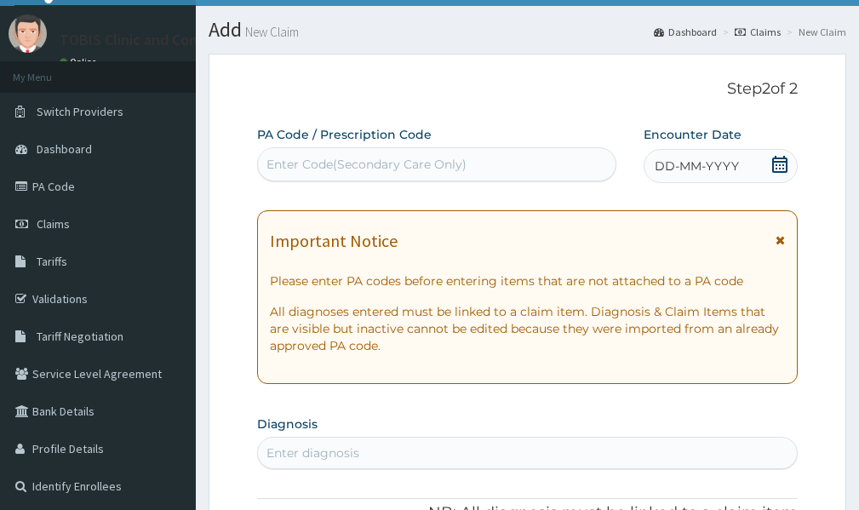
scroll to position [20, 0]
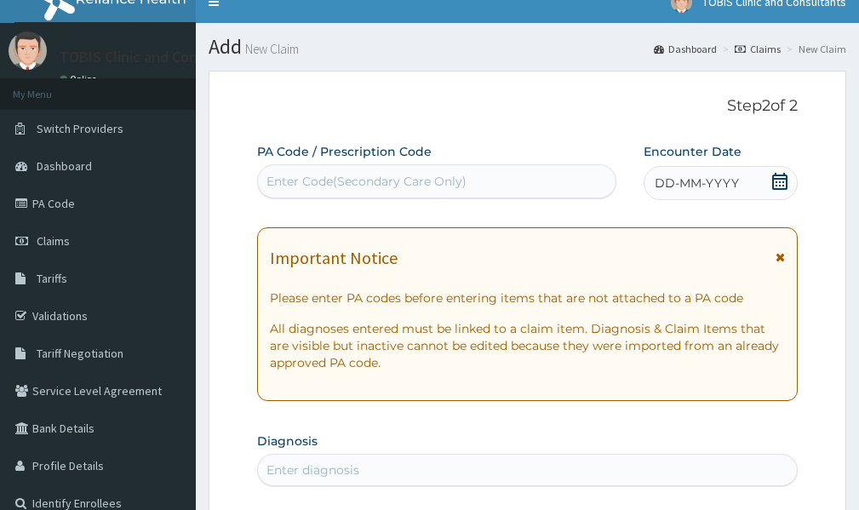
click at [335, 180] on div "Enter Code(Secondary Care Only)" at bounding box center [366, 181] width 200 height 17
paste input "PA/055CEA"
type input "PA/055CEA"
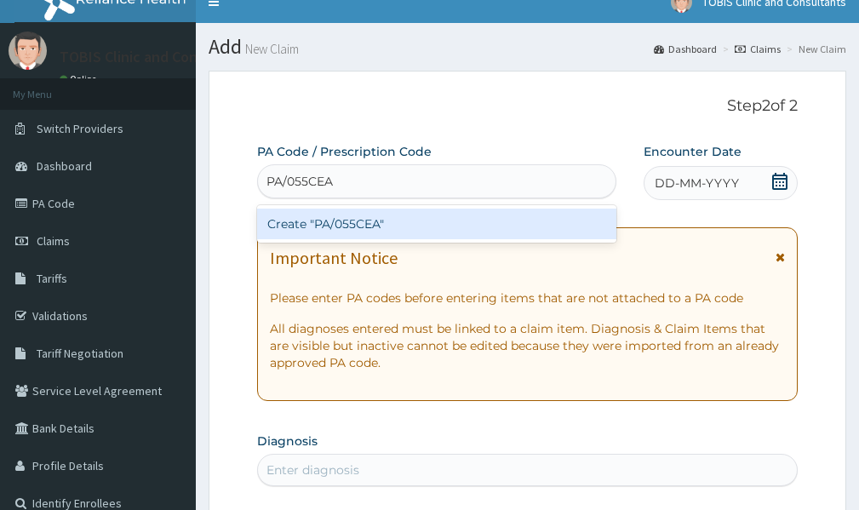
click at [384, 221] on div "Create "PA/055CEA"" at bounding box center [436, 224] width 359 height 31
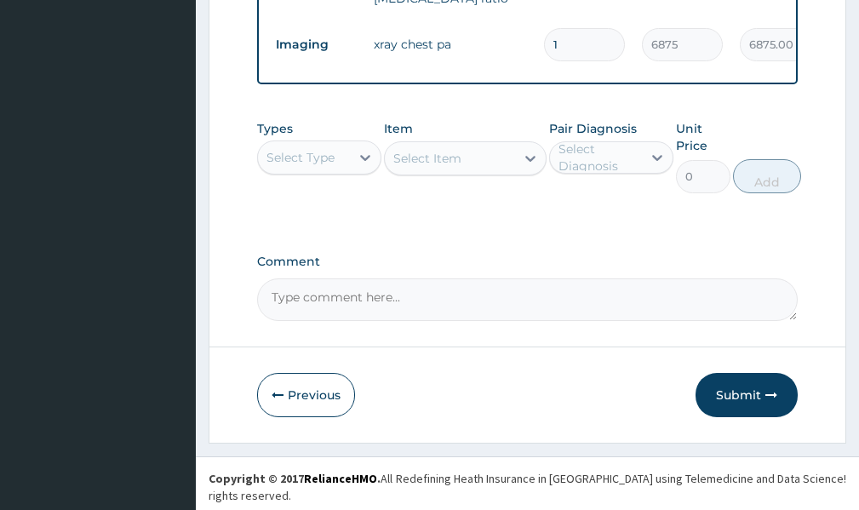
scroll to position [945, 0]
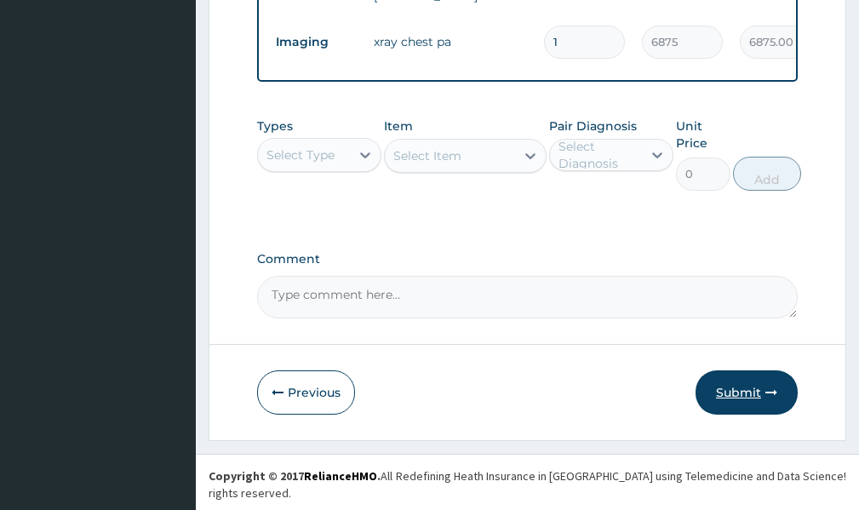
click at [730, 405] on button "Submit" at bounding box center [746, 392] width 102 height 44
